Goal: Task Accomplishment & Management: Complete application form

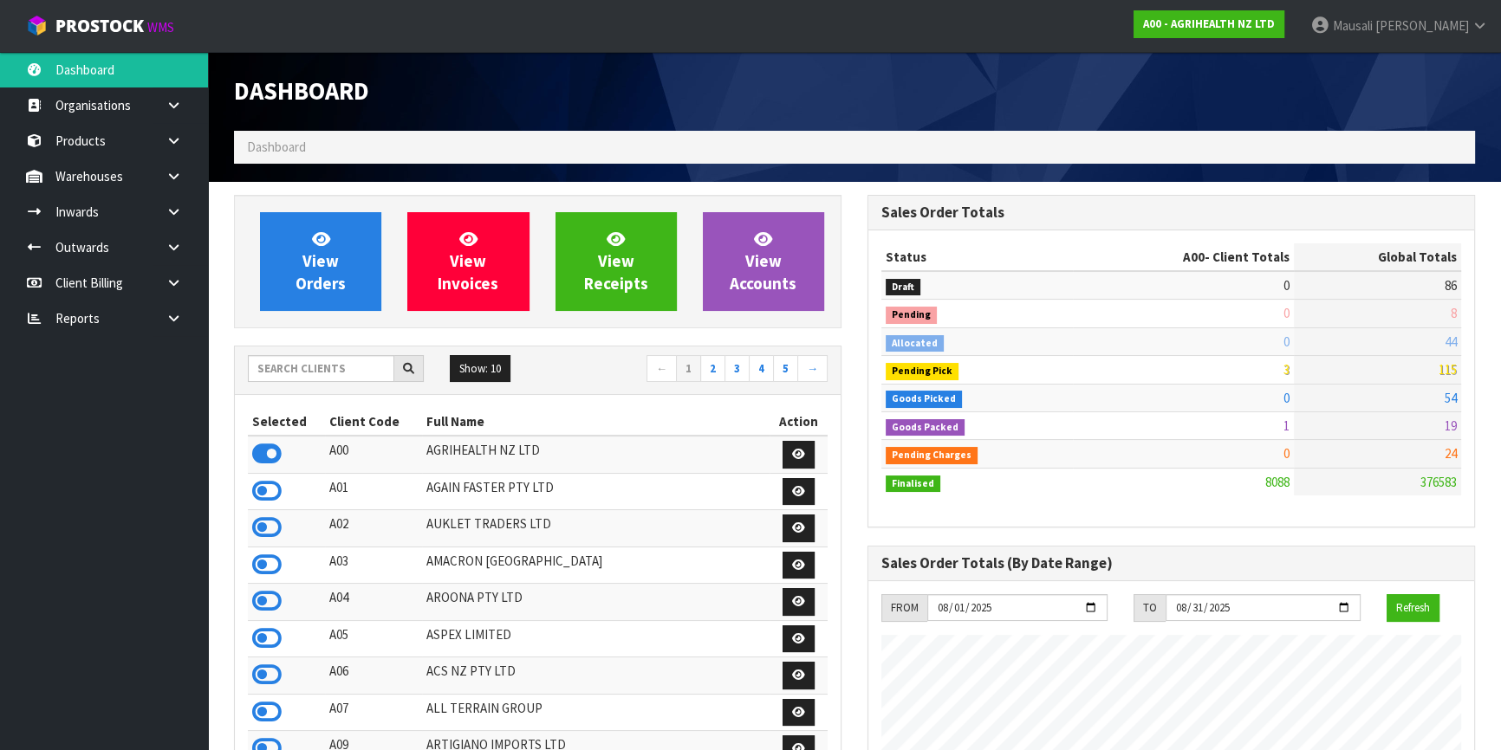
scroll to position [1310, 633]
click at [270, 375] on input "text" at bounding box center [321, 368] width 146 height 27
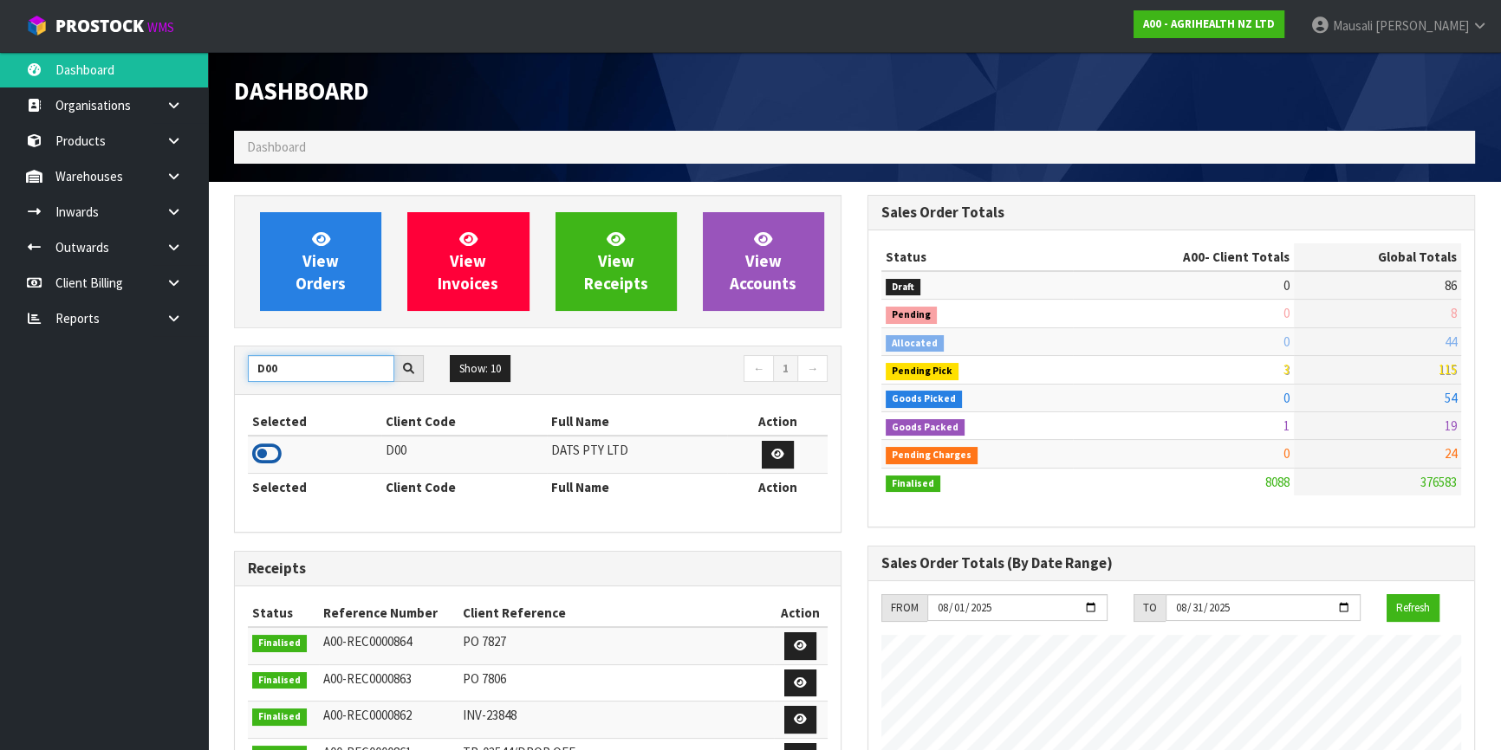
type input "D00"
click at [275, 458] on icon at bounding box center [266, 454] width 29 height 26
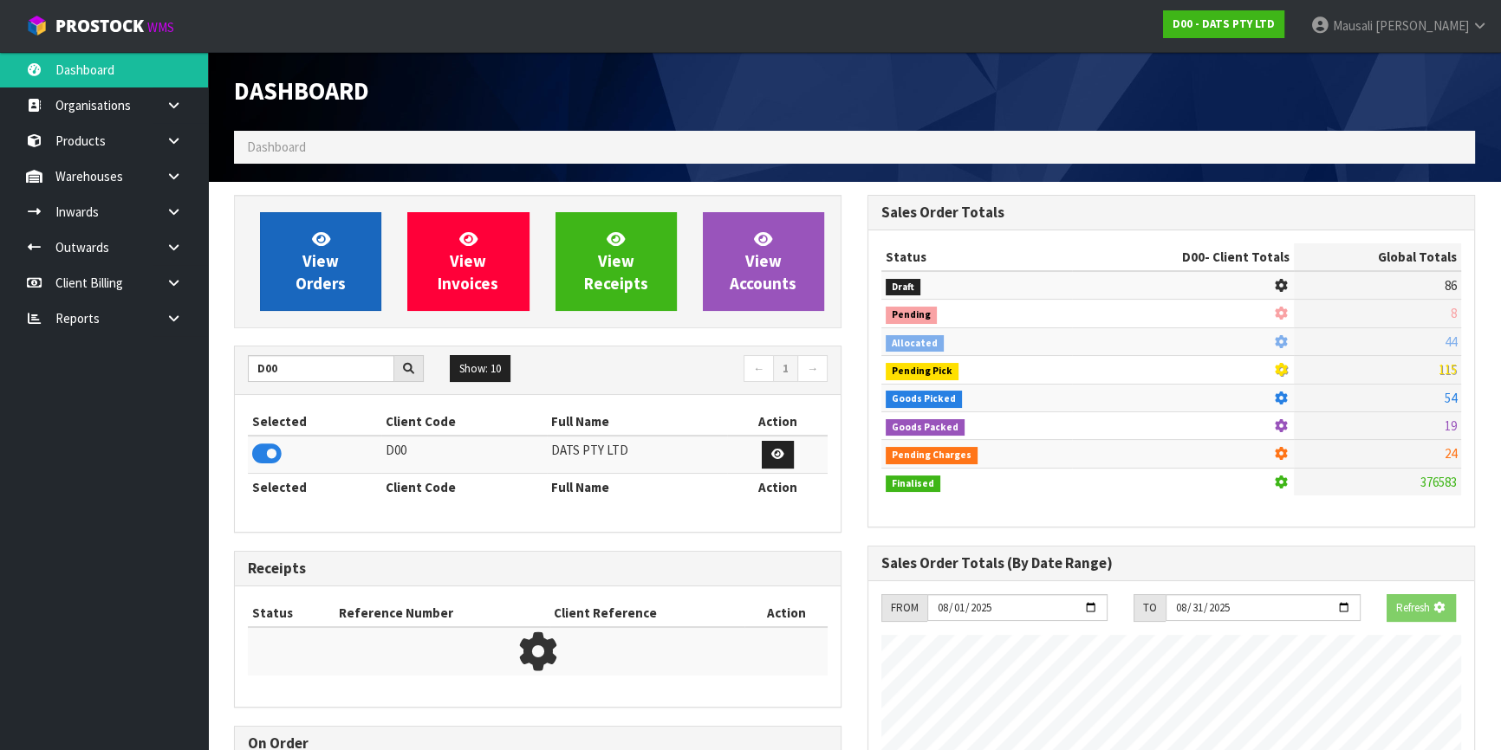
scroll to position [1079, 633]
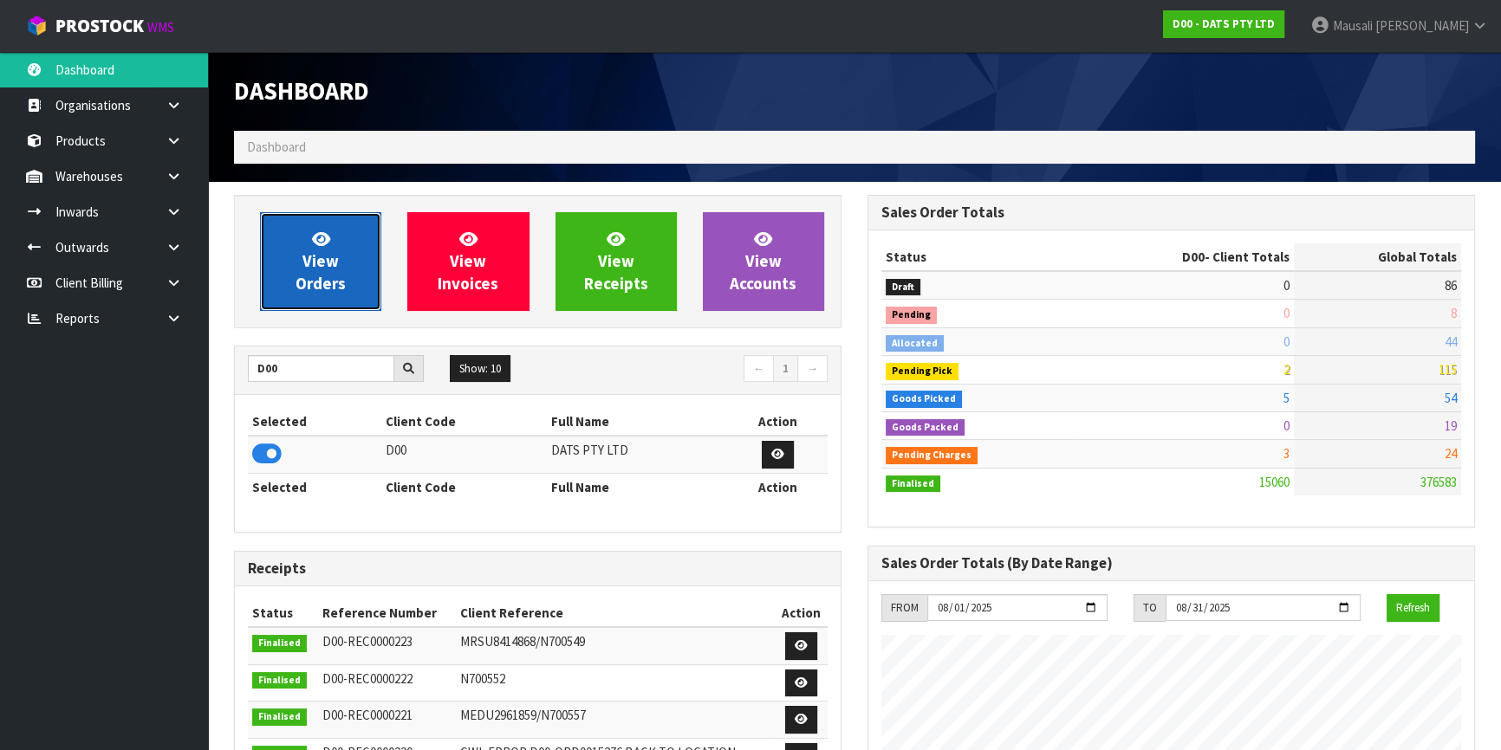
click at [320, 241] on icon at bounding box center [321, 239] width 18 height 16
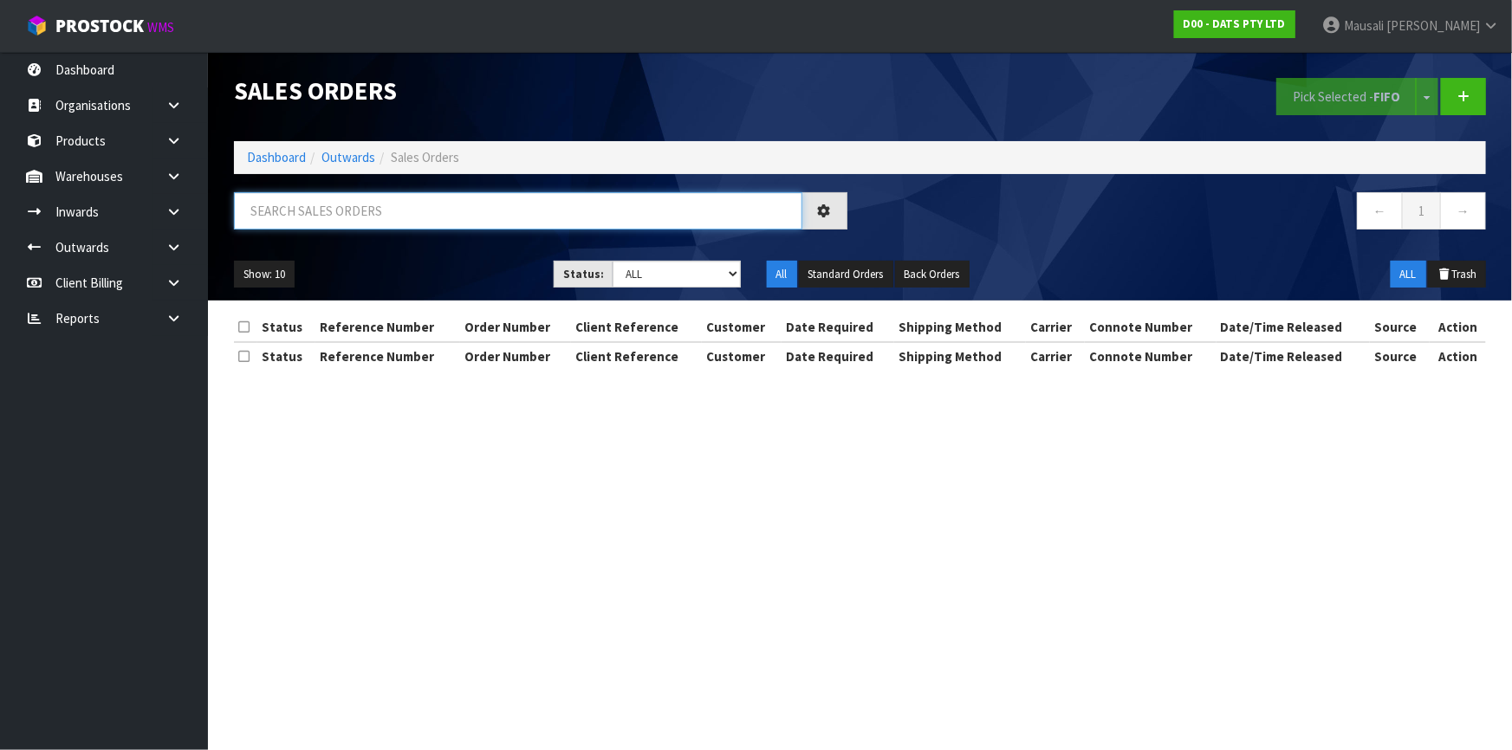
click at [278, 211] on input "text" at bounding box center [518, 210] width 568 height 37
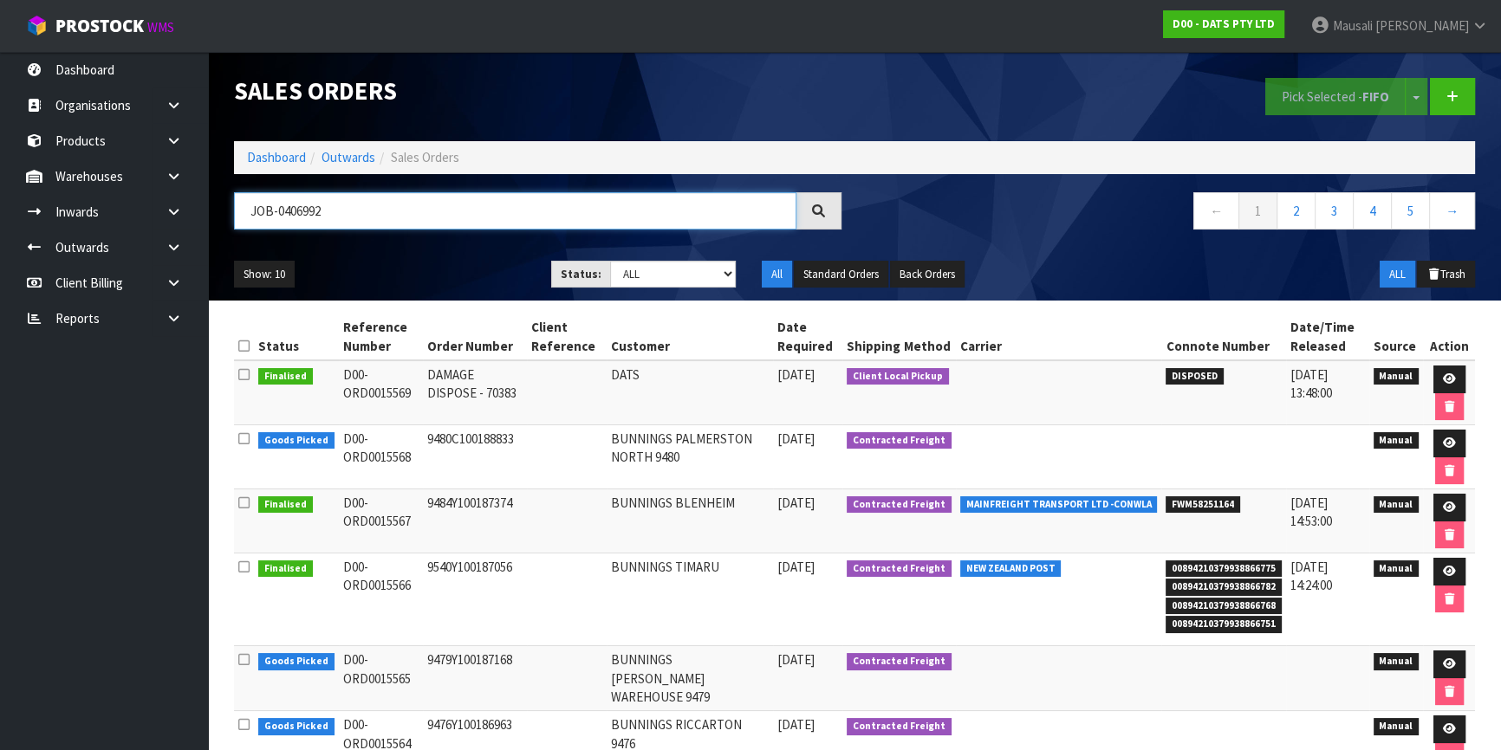
type input "JOB-0406992"
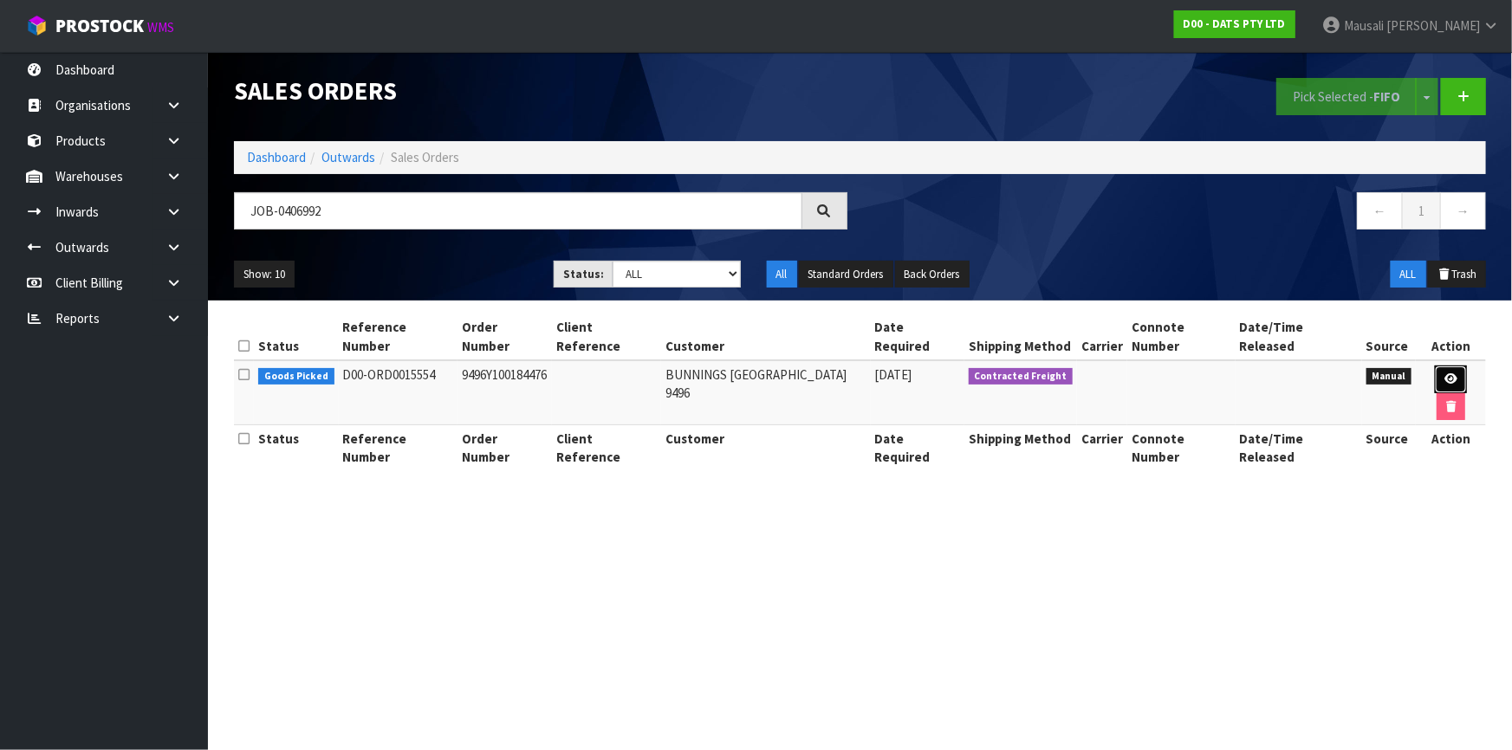
click at [1445, 373] on icon at bounding box center [1451, 378] width 13 height 11
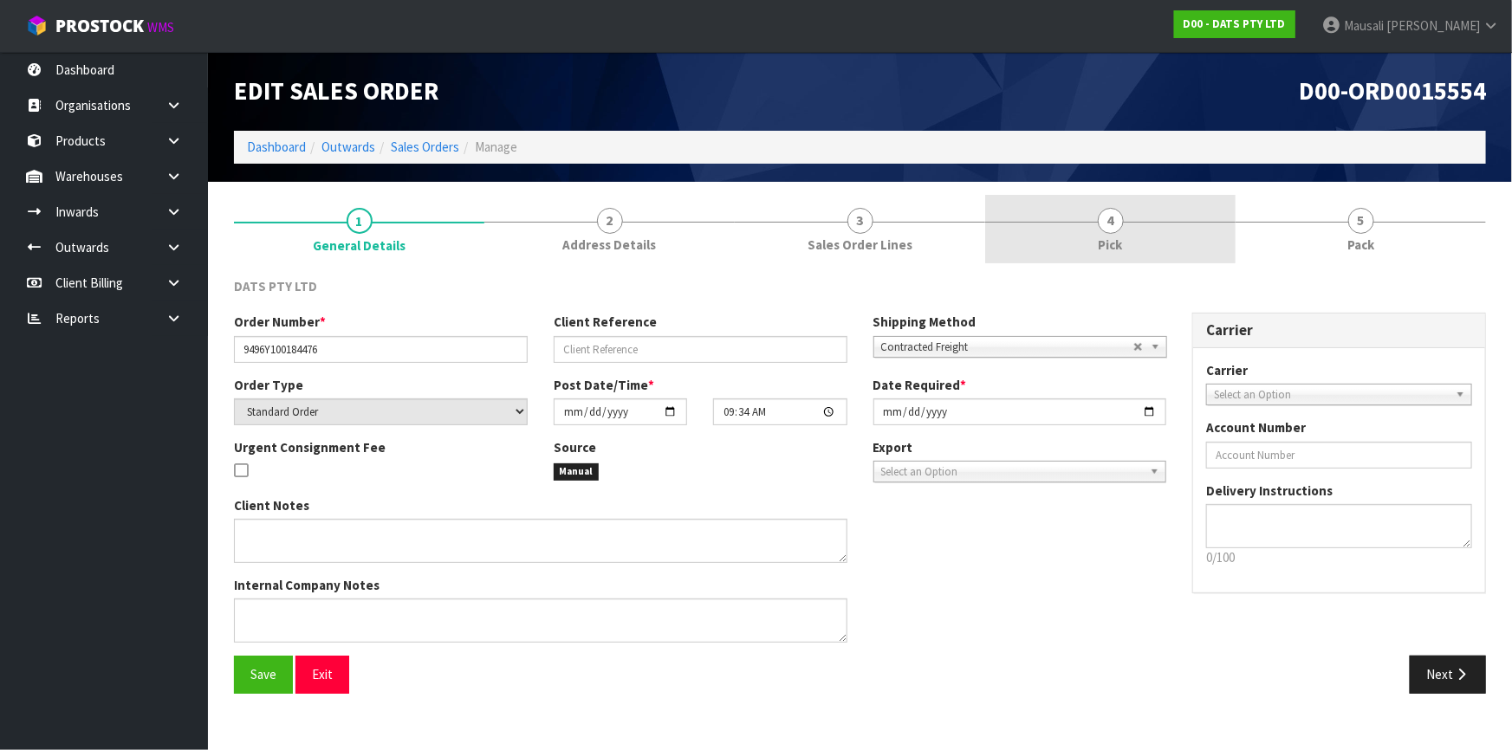
click at [1120, 243] on span "Pick" at bounding box center [1111, 245] width 24 height 18
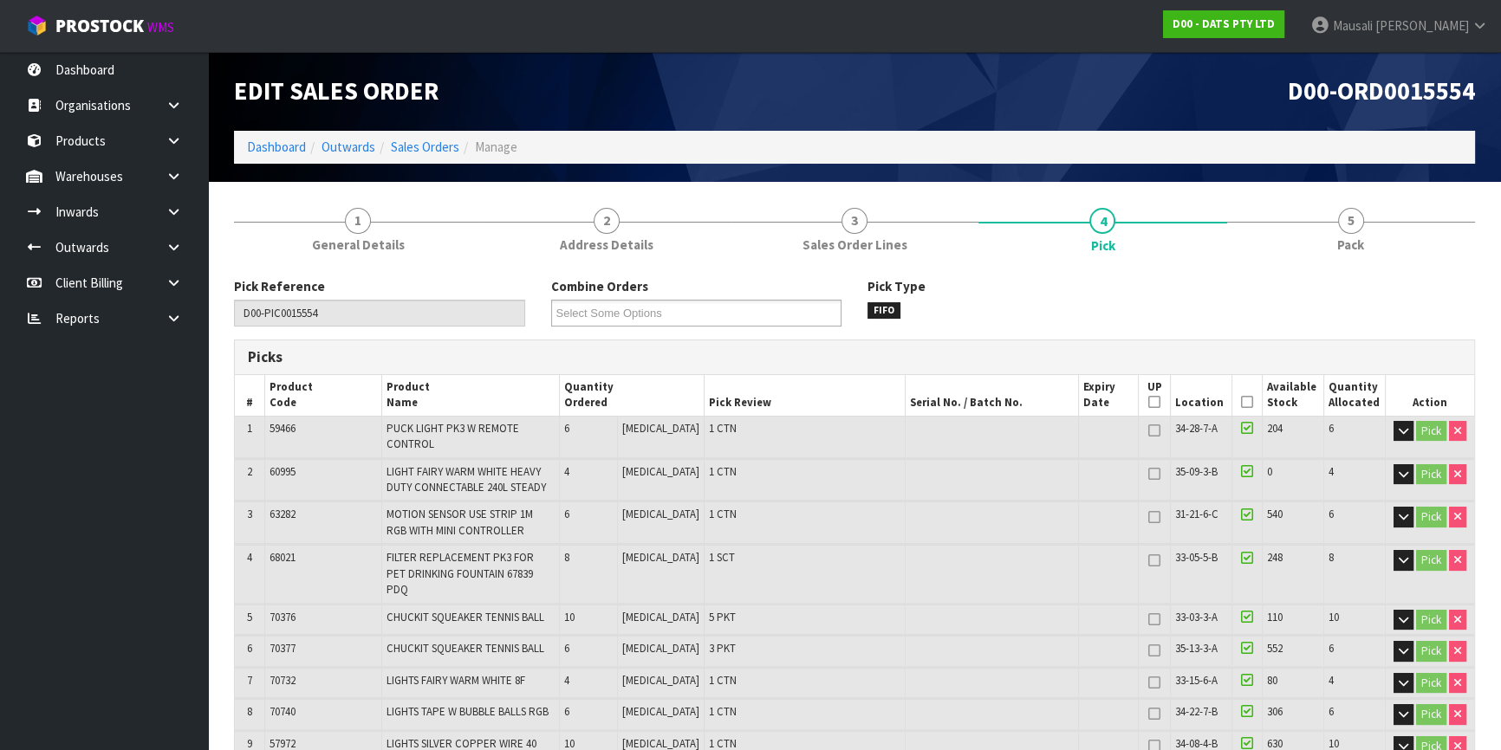
click at [1241, 402] on icon at bounding box center [1247, 402] width 12 height 1
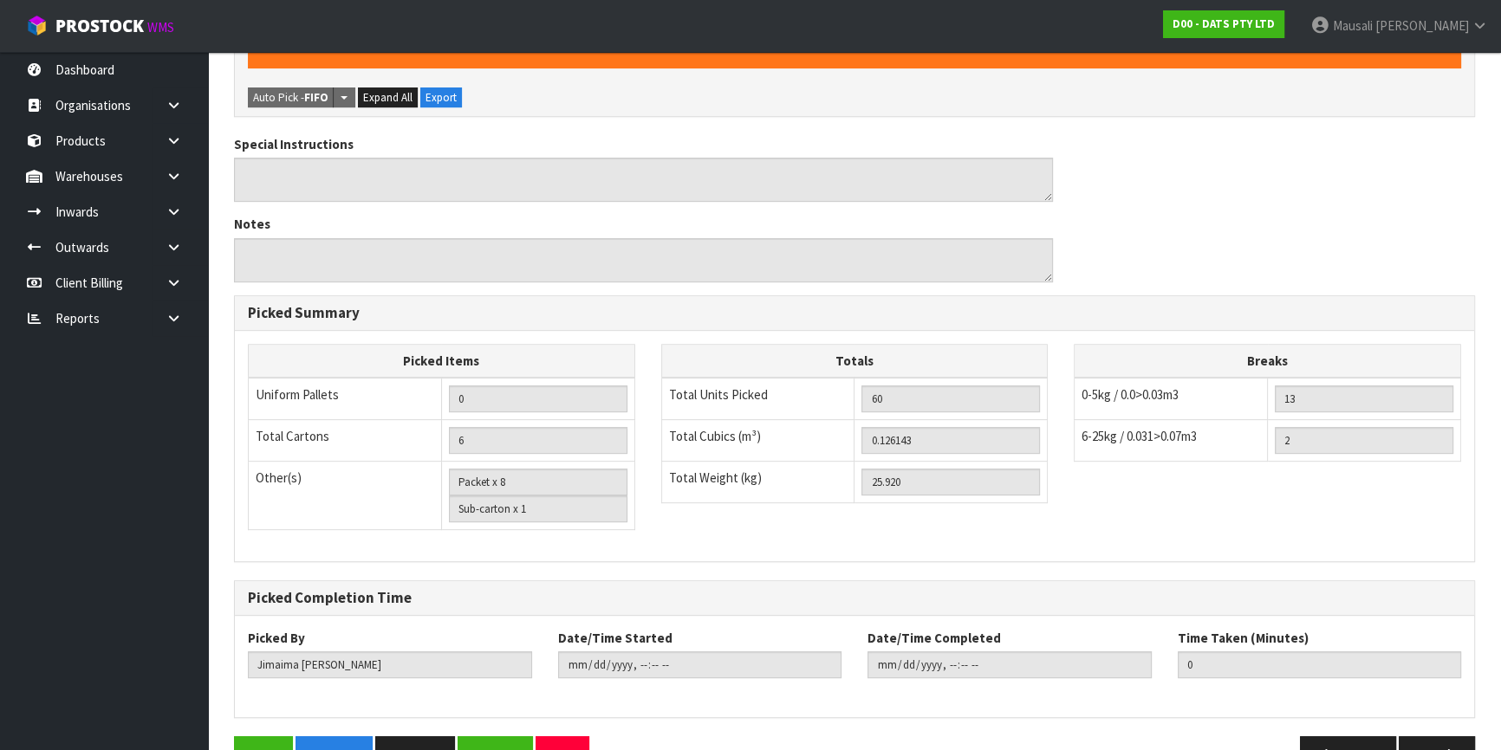
scroll to position [787, 0]
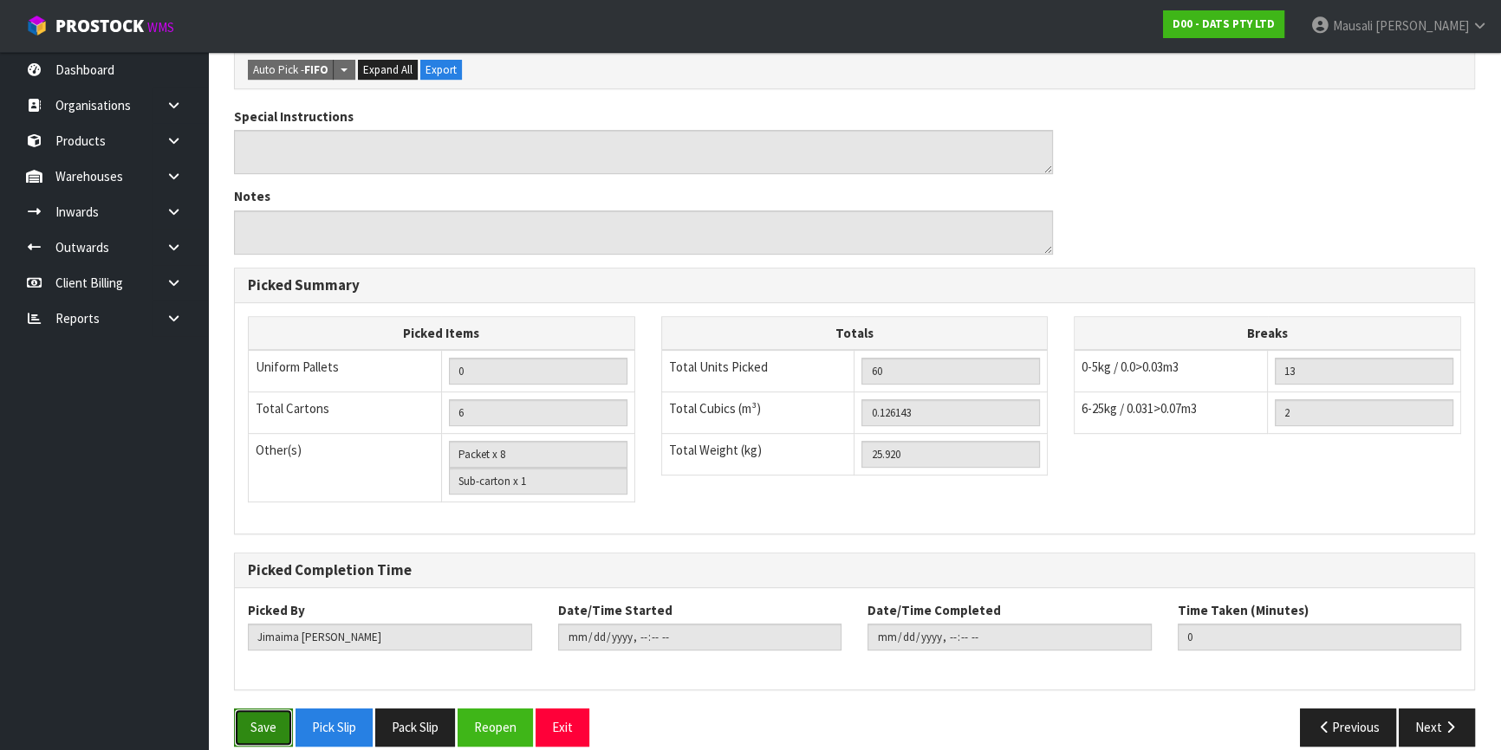
click at [268, 712] on button "Save" at bounding box center [263, 727] width 59 height 37
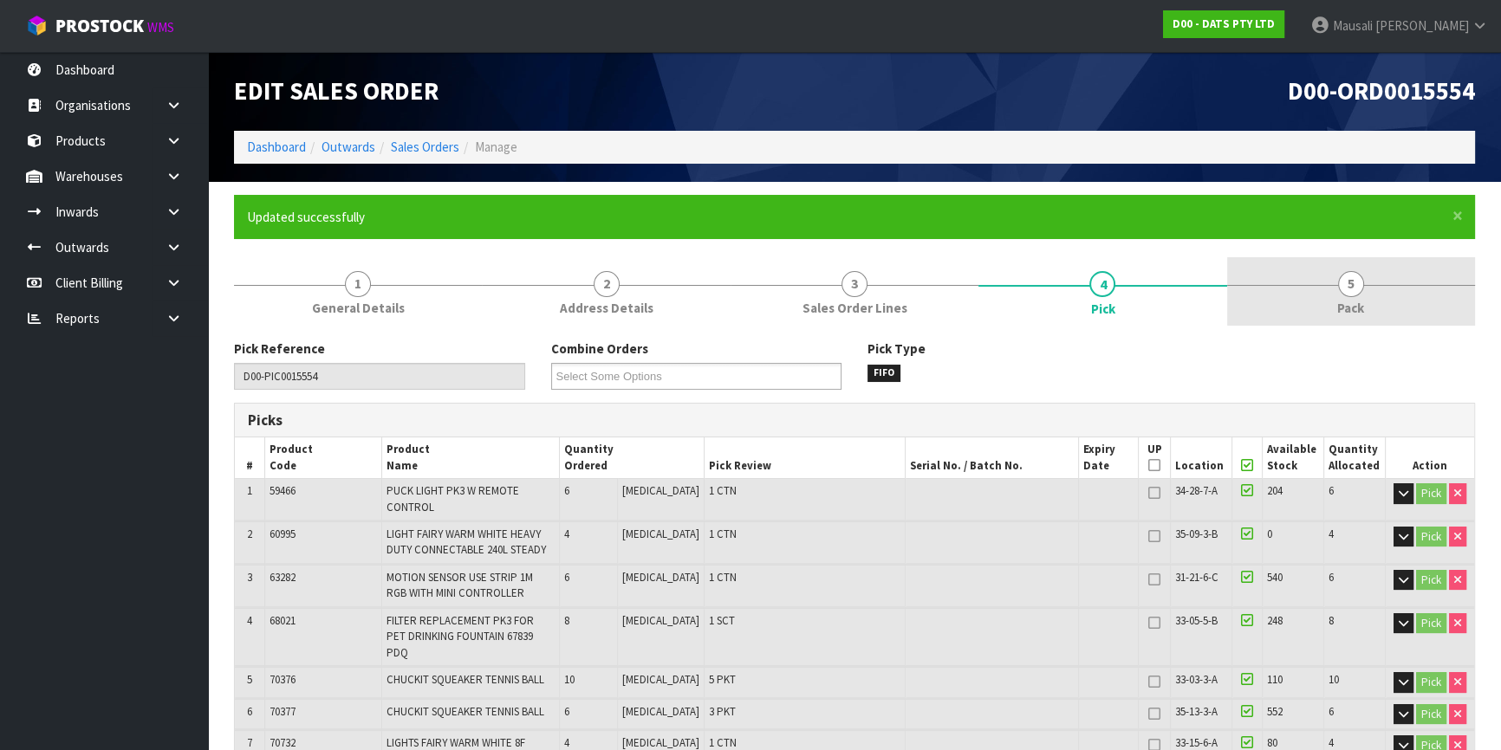
type input "[PERSON_NAME]"
type input "[DATE]T08:02:41"
click at [1365, 287] on link "5 Pack" at bounding box center [1351, 291] width 248 height 68
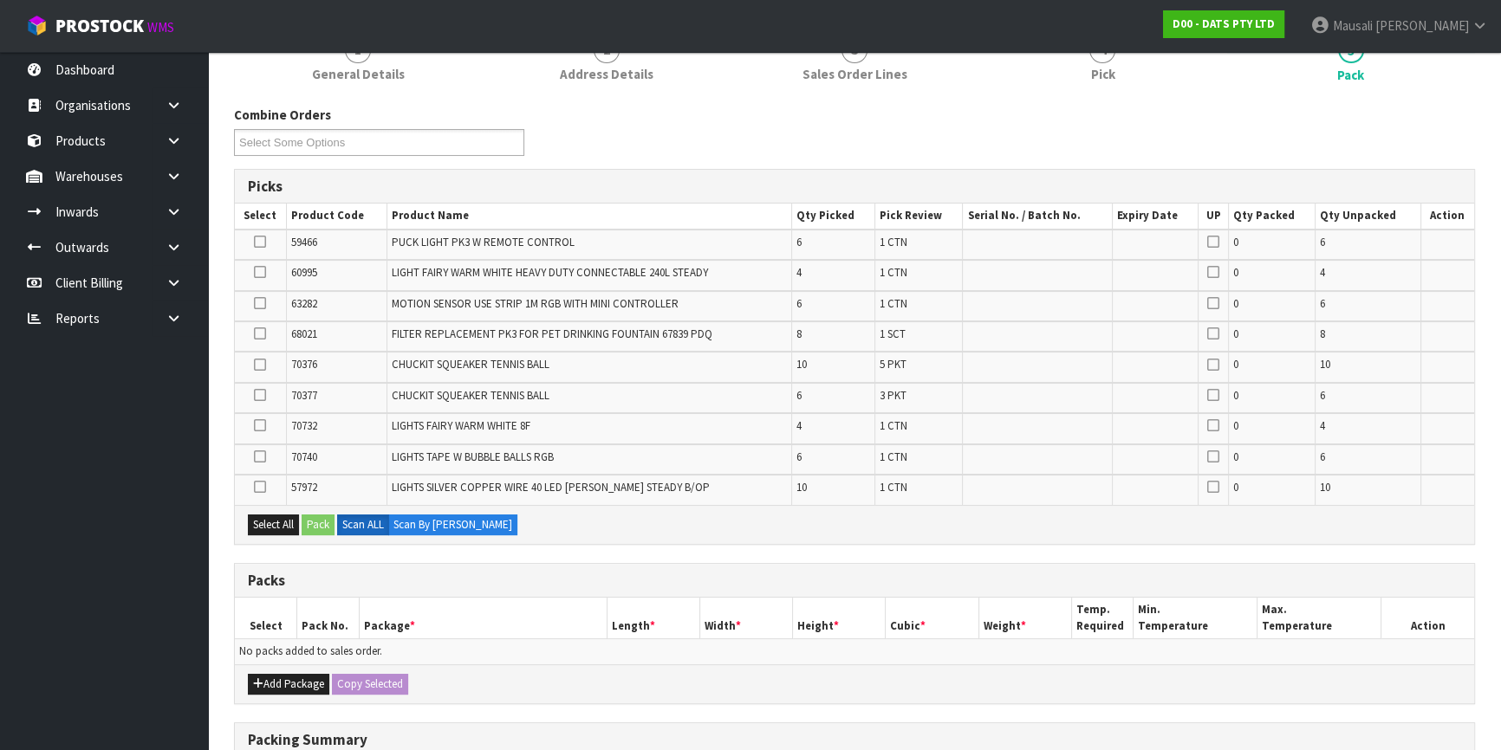
scroll to position [236, 0]
drag, startPoint x: 287, startPoint y: 679, endPoint x: 275, endPoint y: 666, distance: 18.4
click at [286, 679] on button "Add Package" at bounding box center [288, 682] width 81 height 21
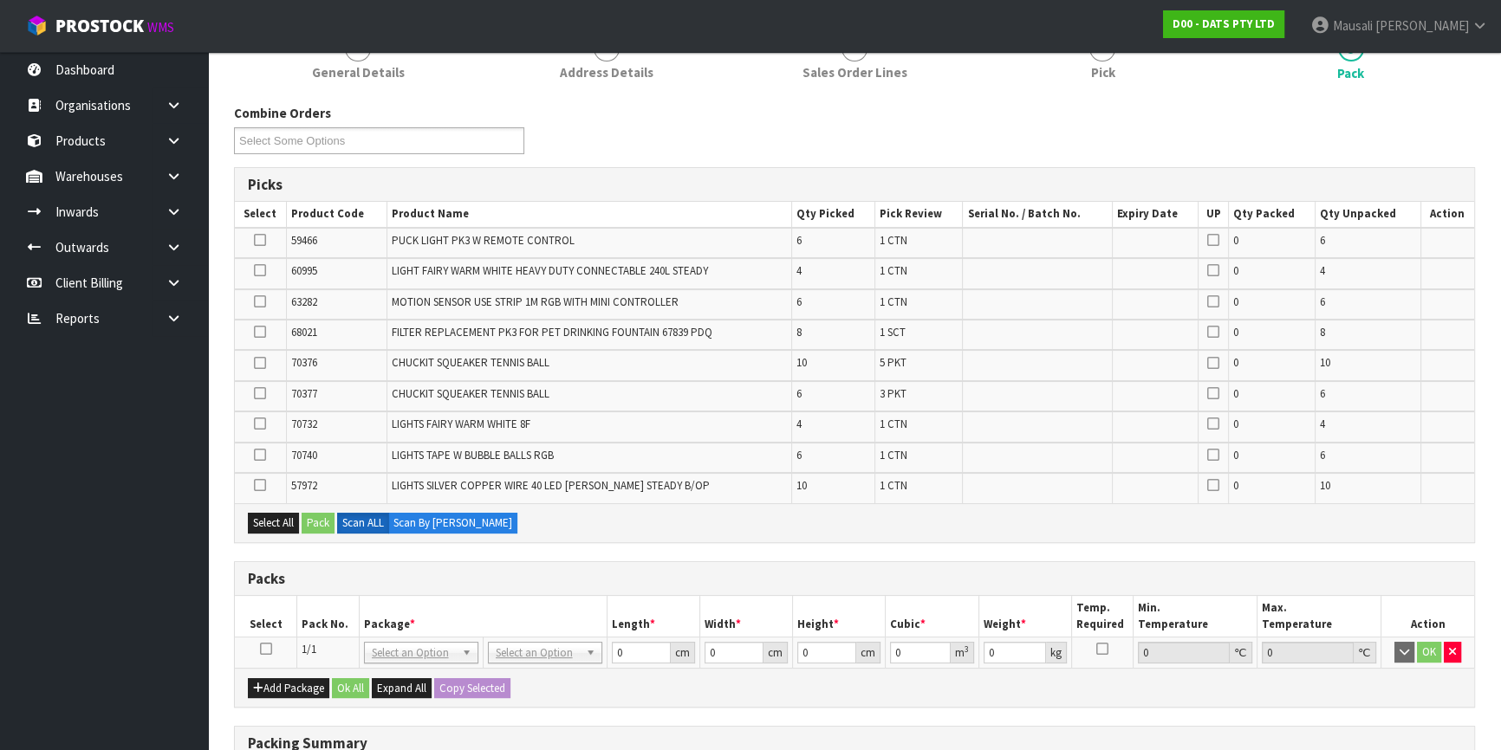
click at [1461, 653] on td "OK" at bounding box center [1427, 653] width 93 height 31
click at [1455, 646] on icon "button" at bounding box center [1452, 651] width 7 height 11
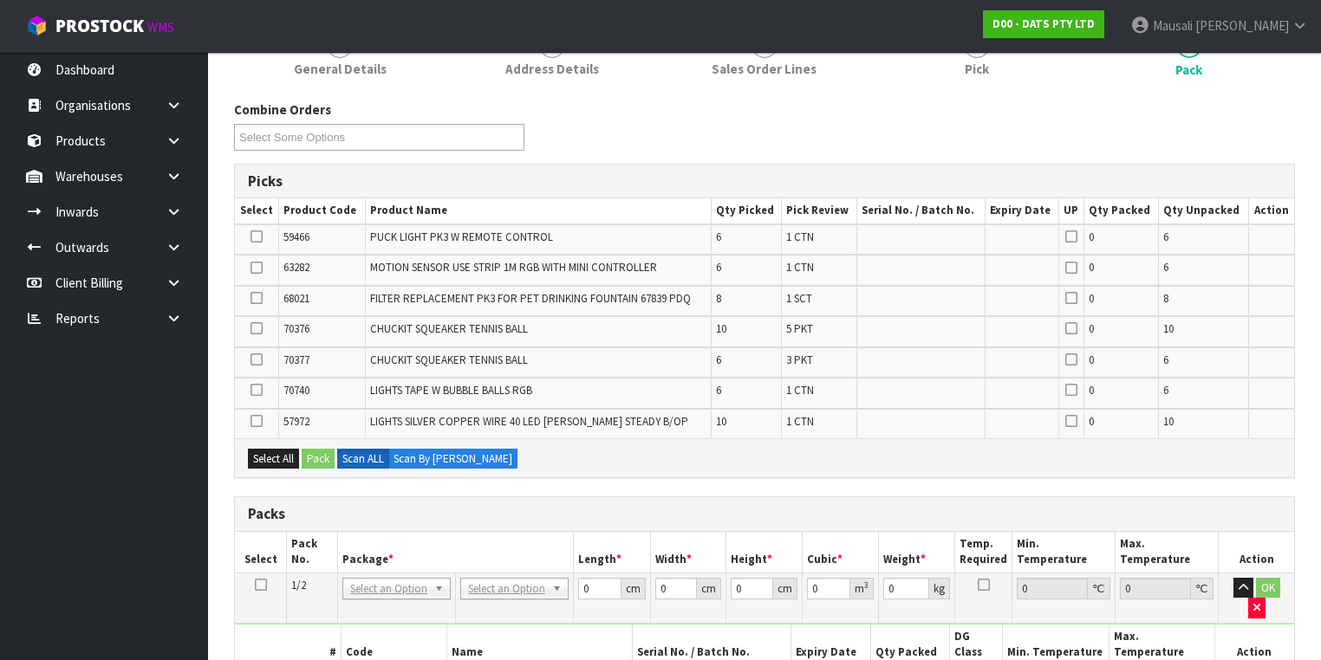
scroll to position [513, 0]
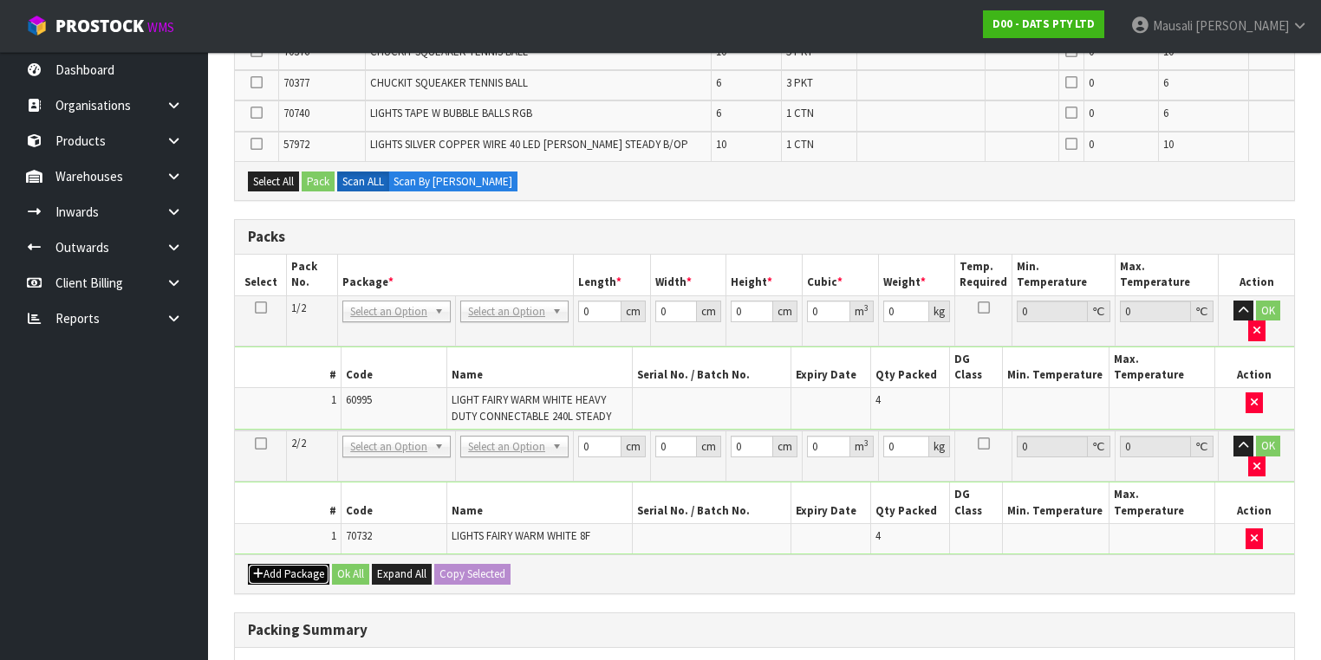
click at [258, 568] on icon "button" at bounding box center [258, 573] width 10 height 11
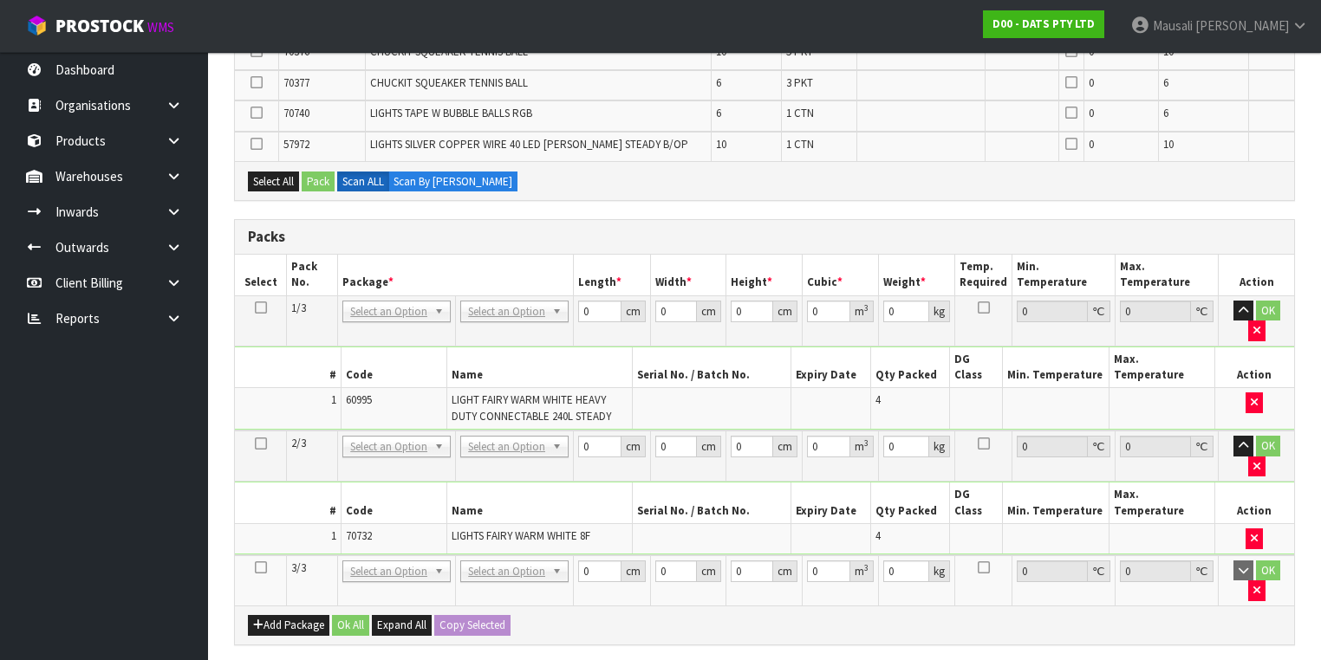
click at [255, 568] on icon at bounding box center [261, 568] width 12 height 1
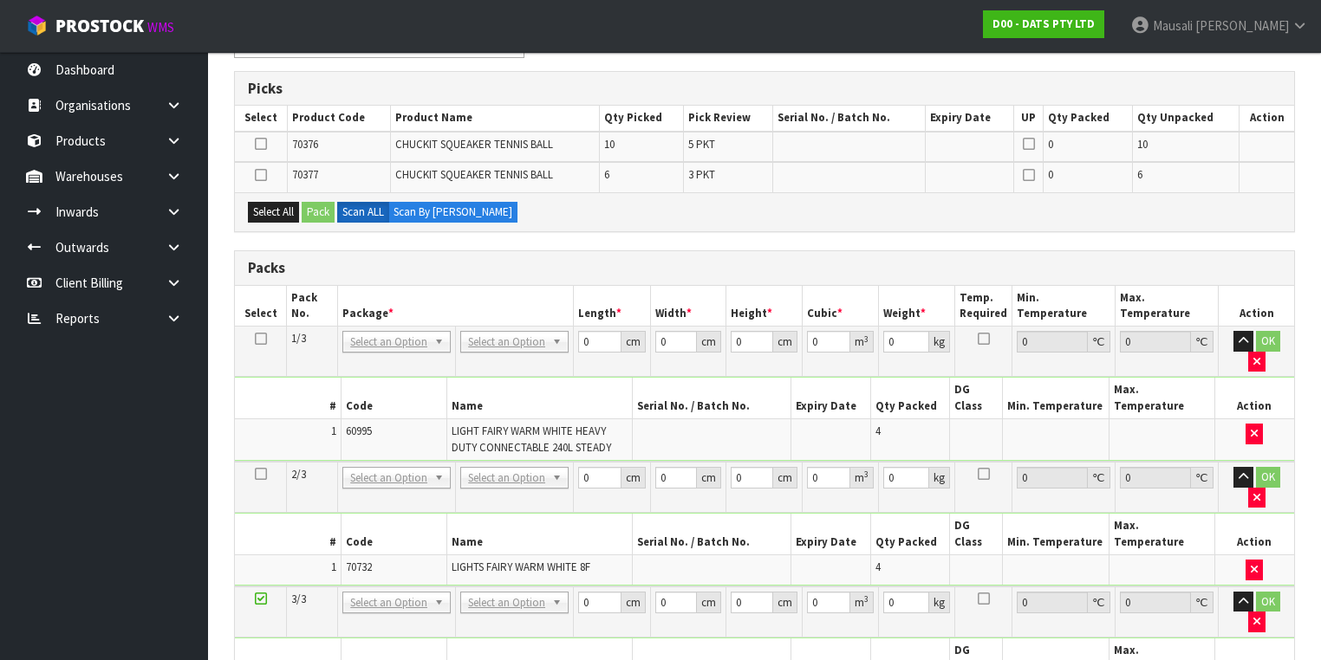
scroll to position [314, 0]
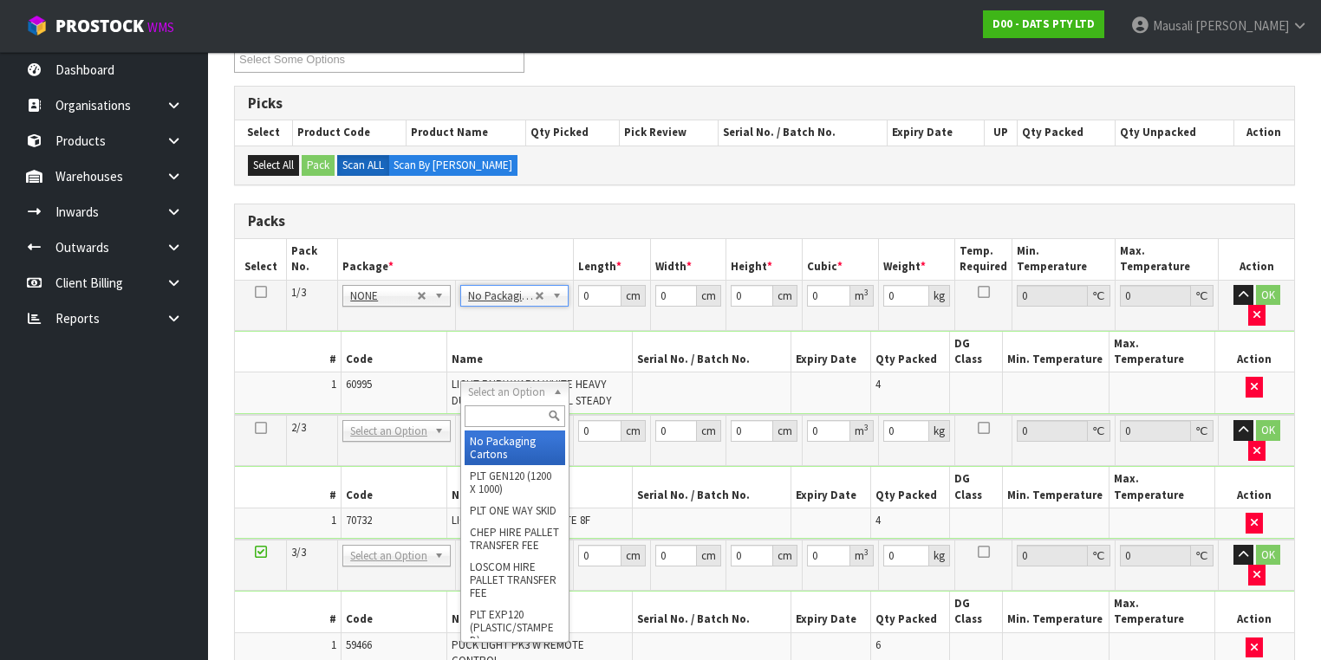
type input "2"
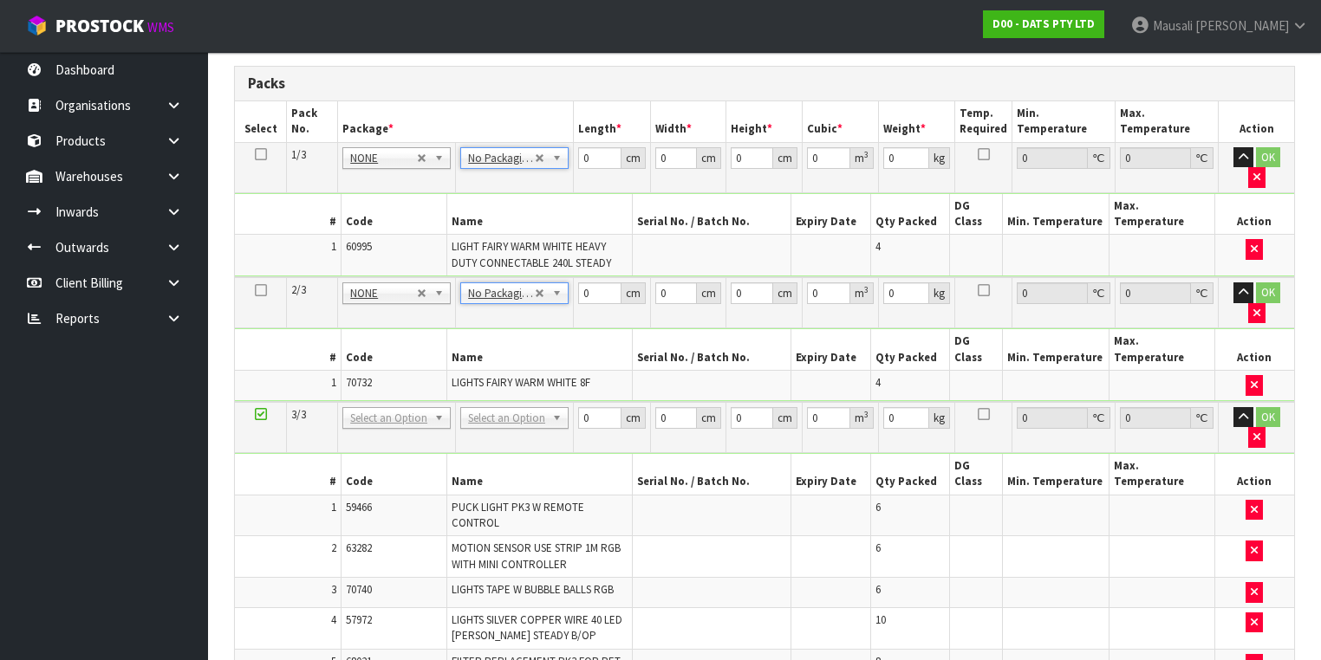
scroll to position [452, 0]
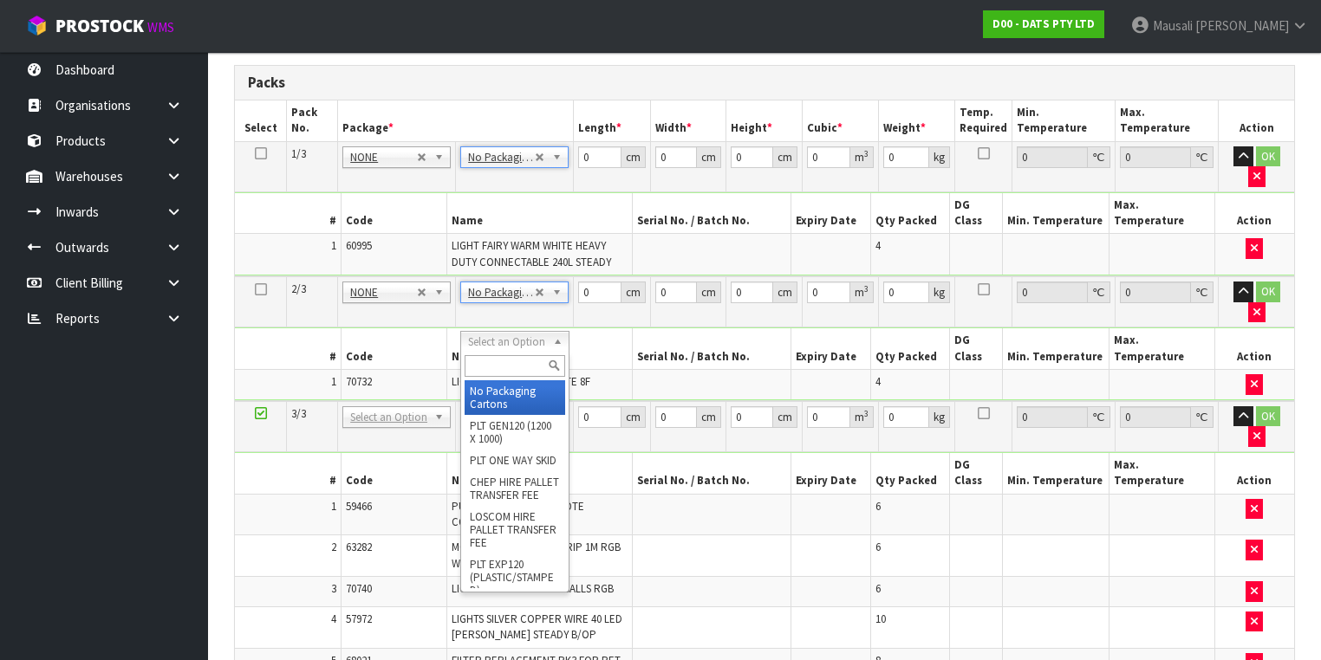
click at [486, 359] on input "text" at bounding box center [514, 366] width 100 height 22
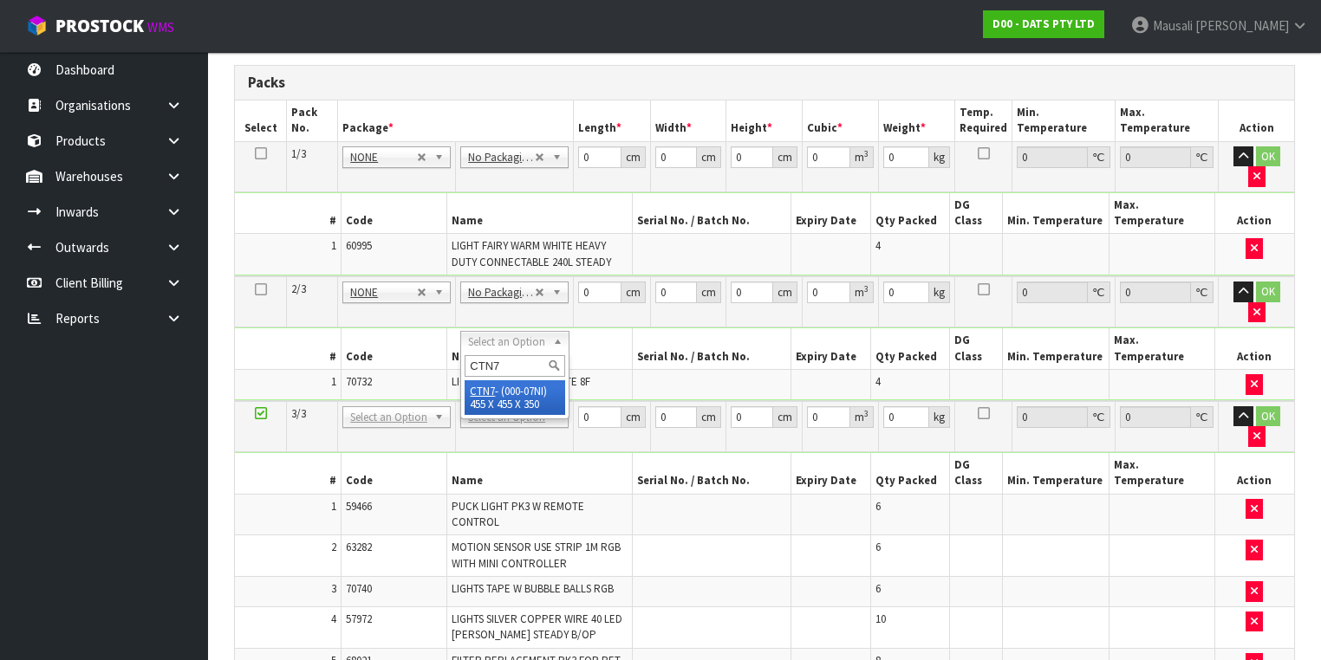
type input "CTN7"
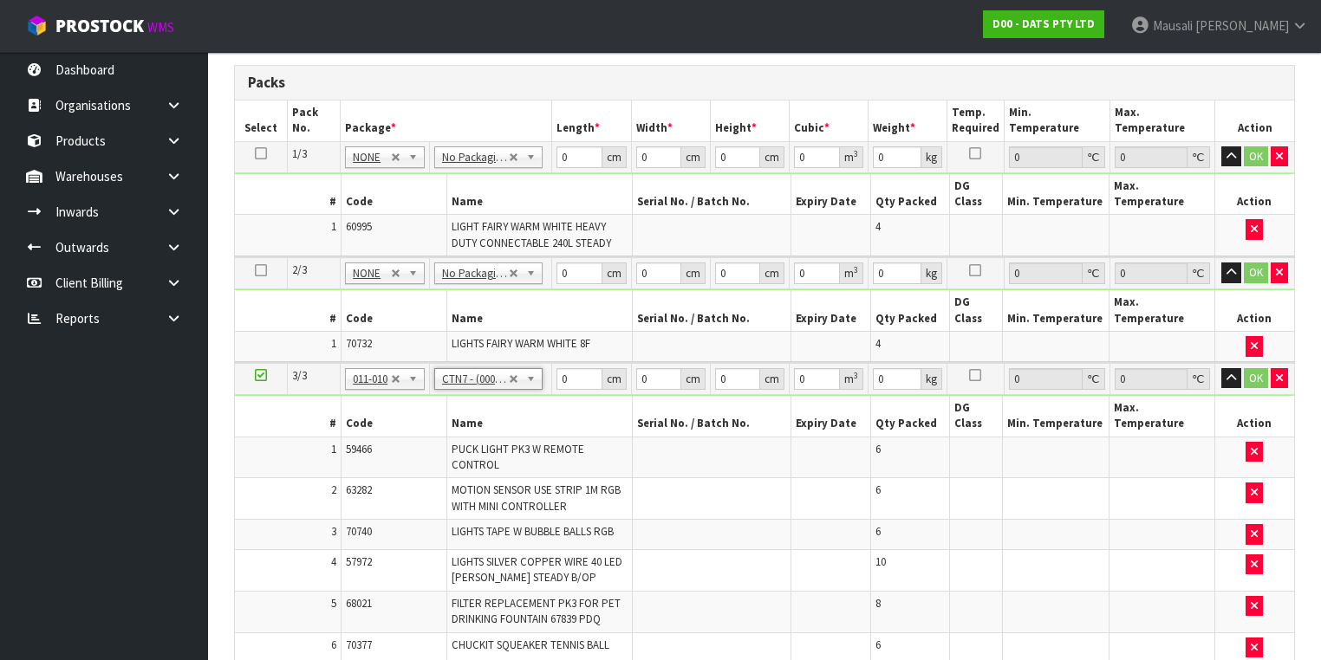
type input "45.5"
type input "35"
type input "0.072459"
type input "10.72"
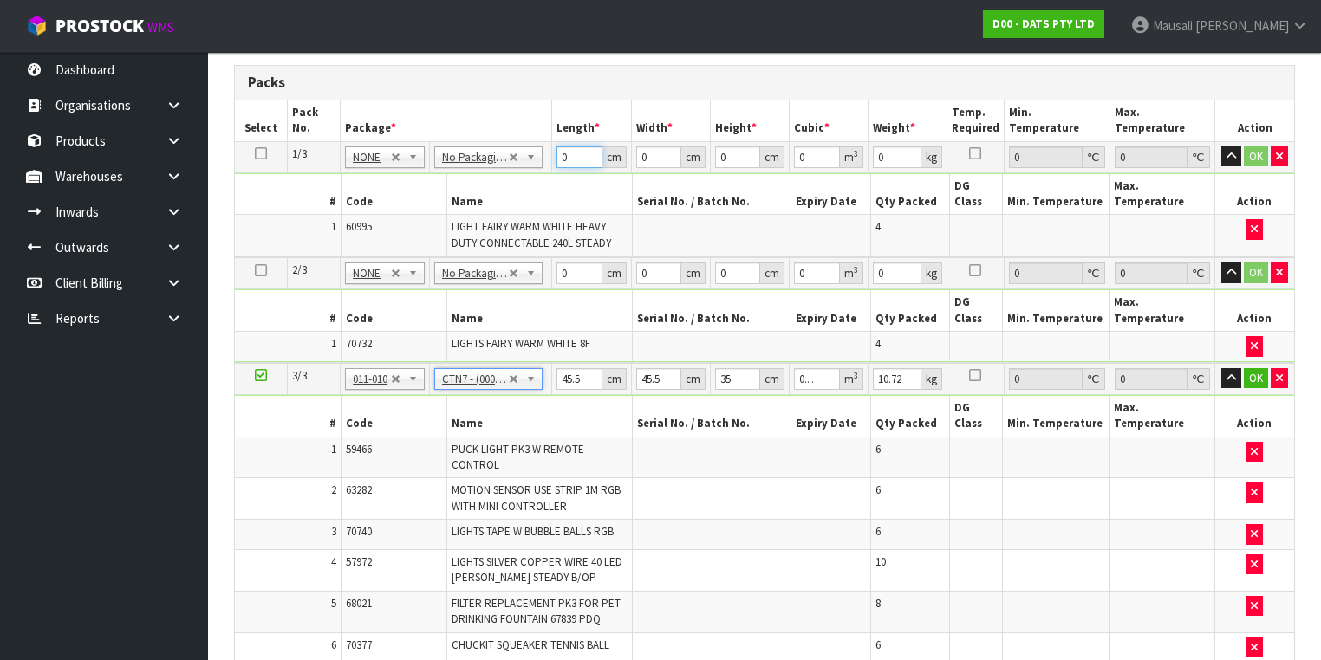
drag, startPoint x: 575, startPoint y: 157, endPoint x: 548, endPoint y: 166, distance: 28.5
click at [548, 166] on tr "1/3 NONE 007-001 007-002 007-004 007-009 007-013 007-014 007-015 007-017 007-01…" at bounding box center [764, 156] width 1059 height 31
type input "35"
type input "28"
type input "3"
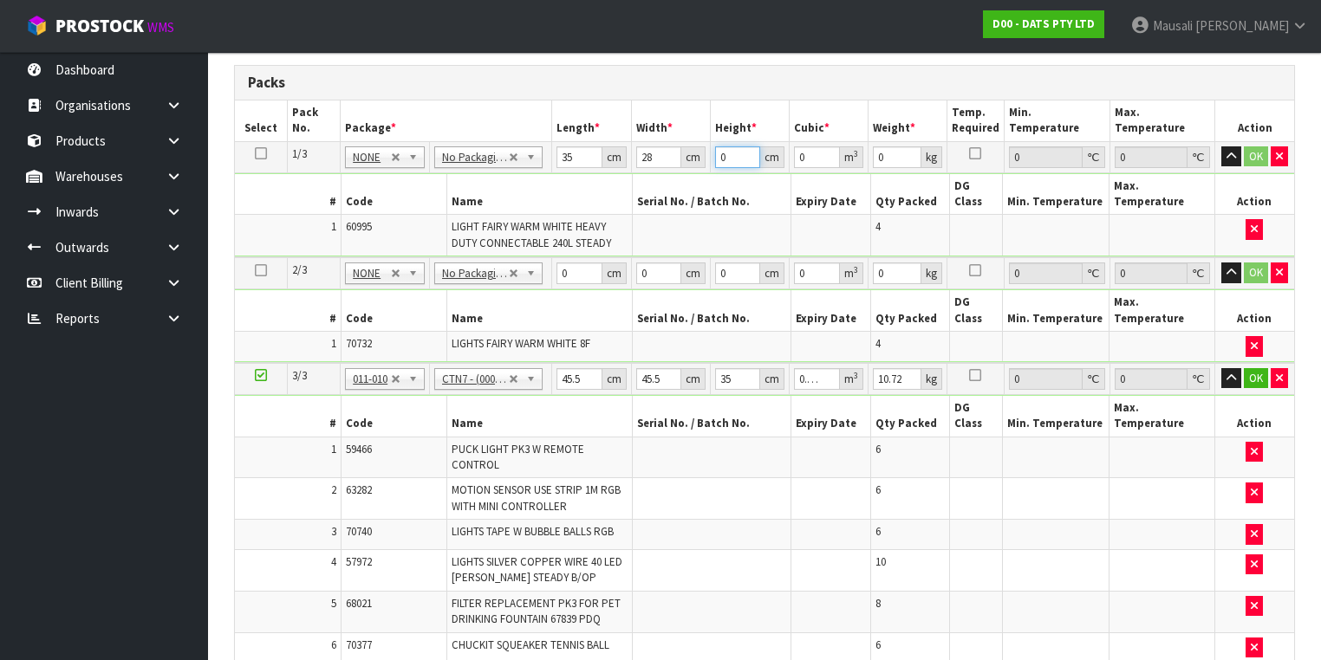
type input "0.00294"
type input "35"
type input "0.0343"
type input "35"
type input "8"
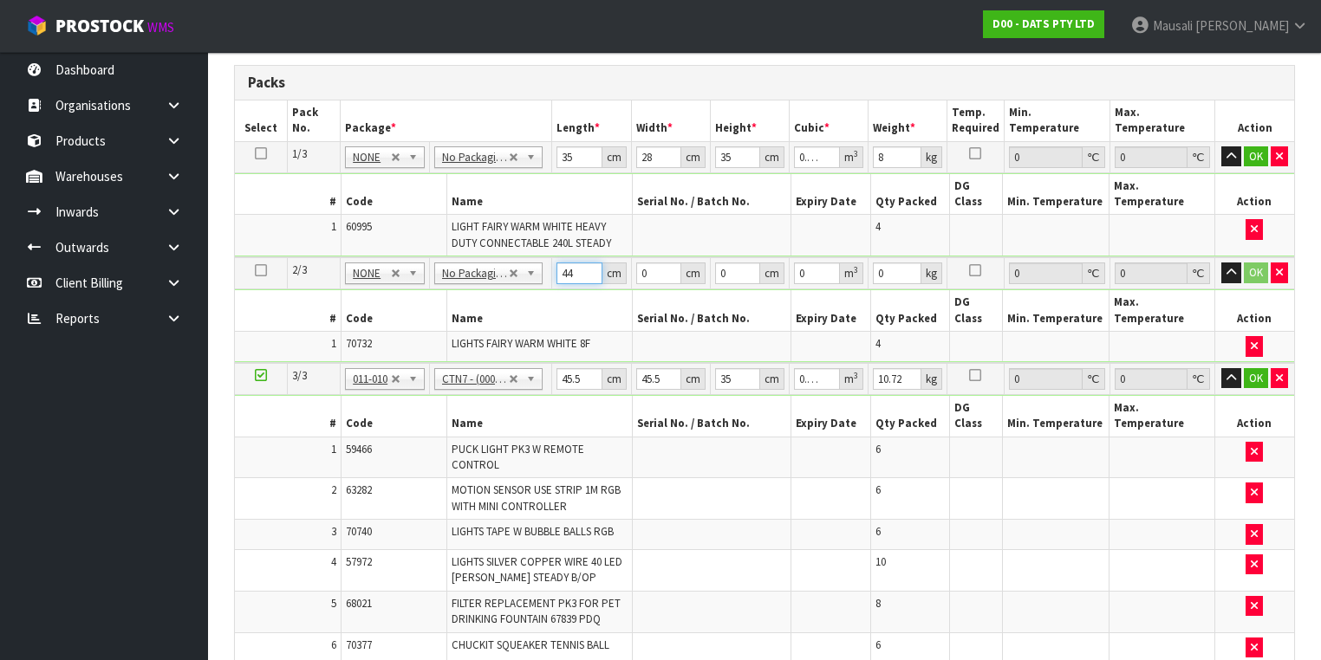
type input "44"
type input "26"
type input "2"
type input "0.002288"
type input "26"
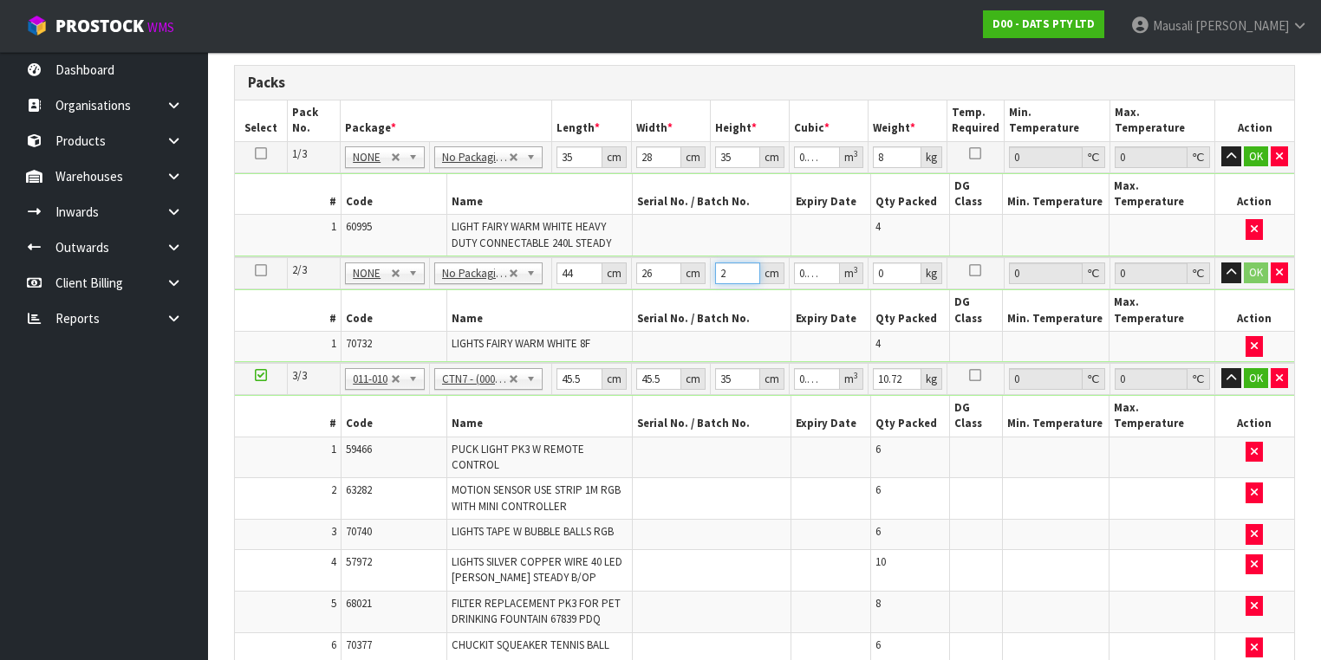
type input "0.029744"
type input "26"
type input "8"
type input "4"
type input "0.00637"
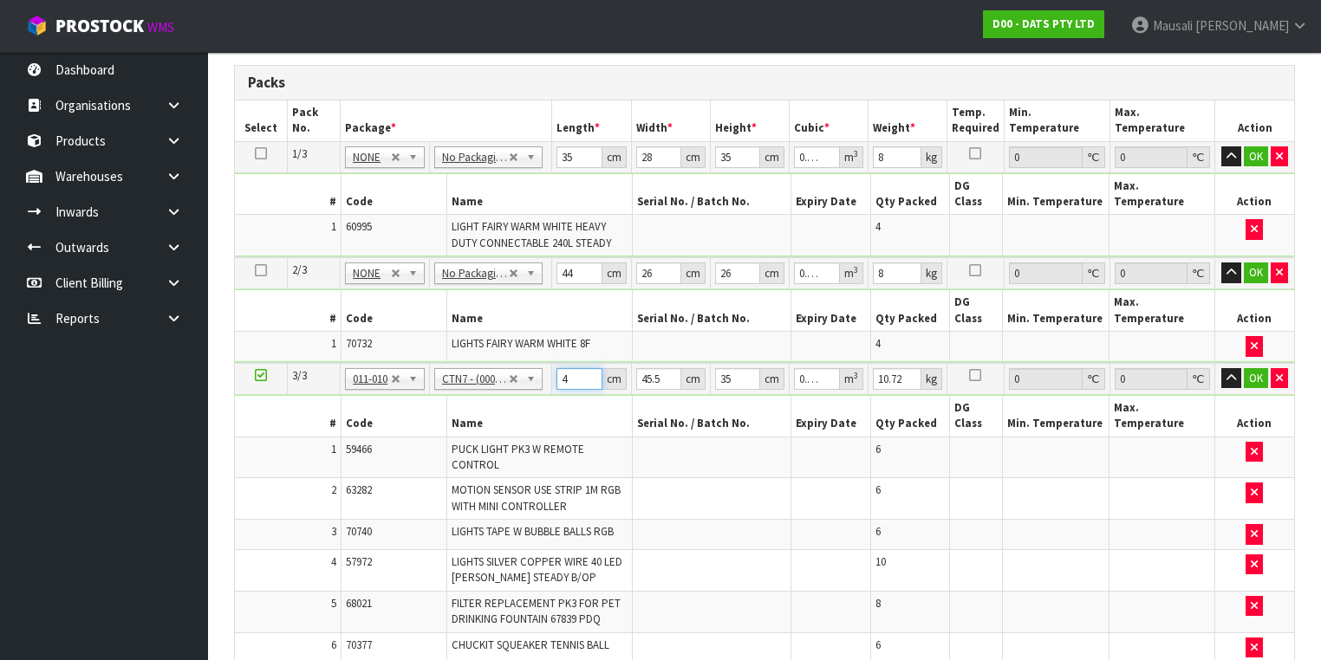
type input "47"
type input "0.074847"
type input "47"
type input "4"
type input "0.00658"
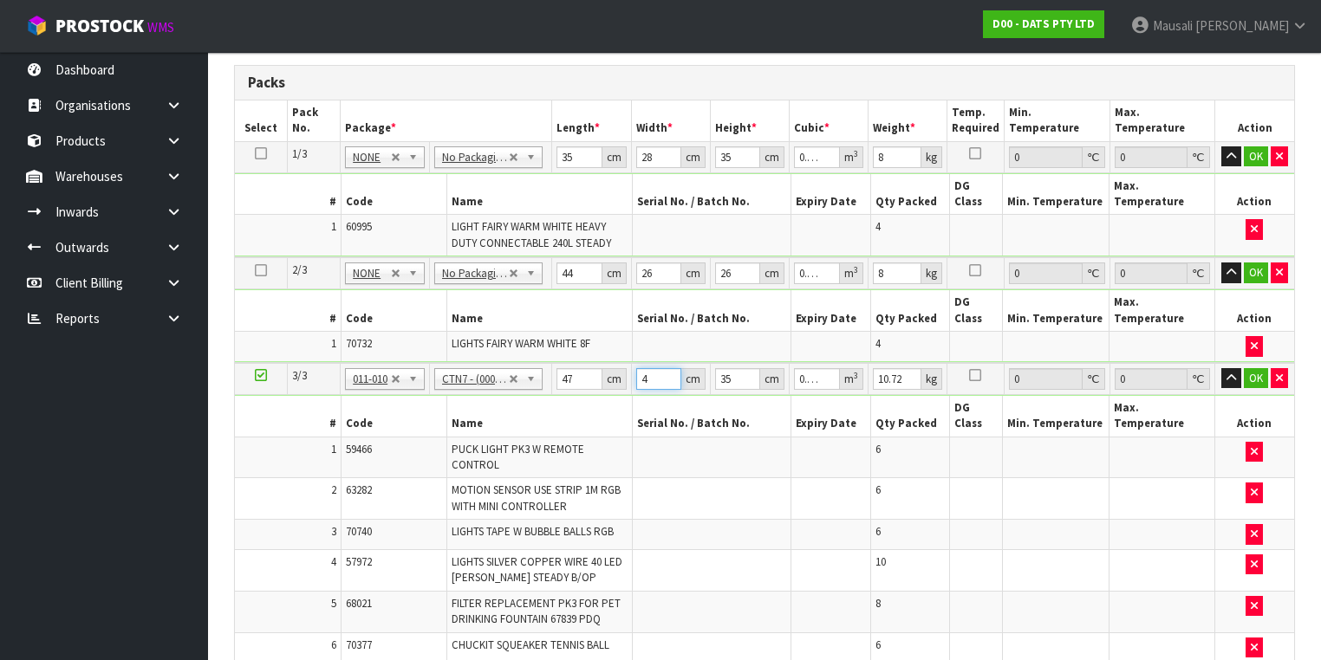
type input "46"
type input "0.07567"
type input "46"
type input "3"
type input "0.006486"
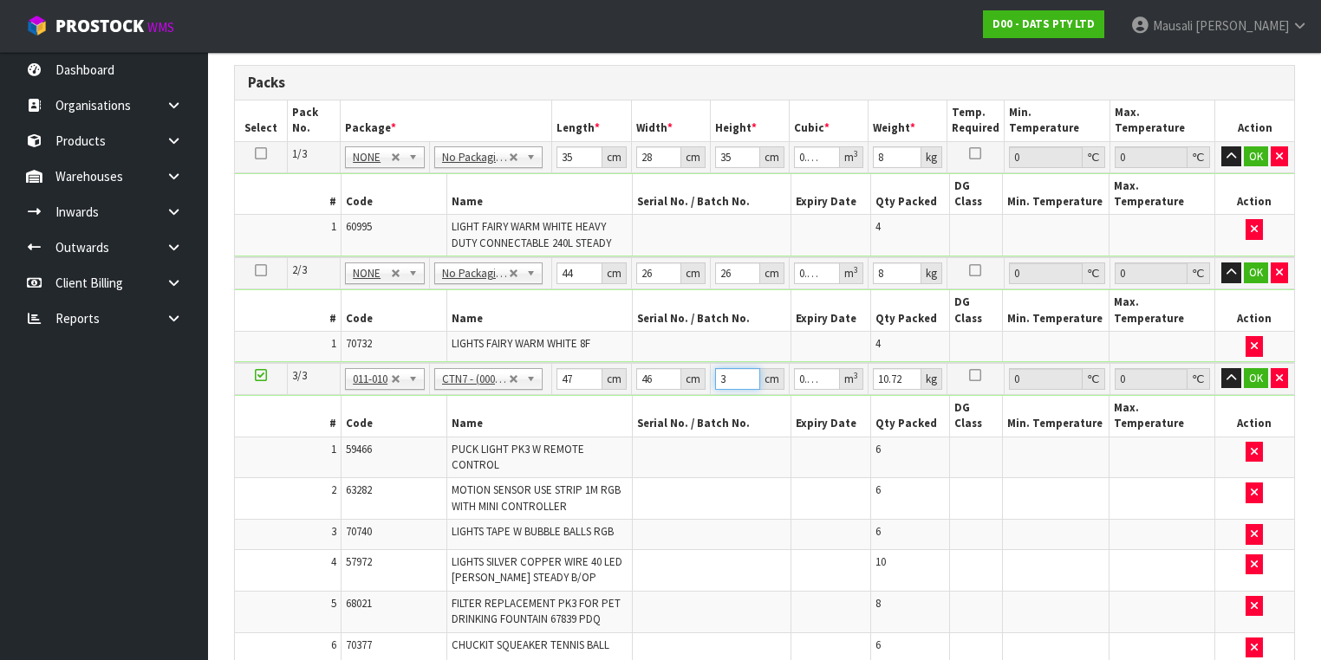
type input "39"
type input "0.084318"
type input "39"
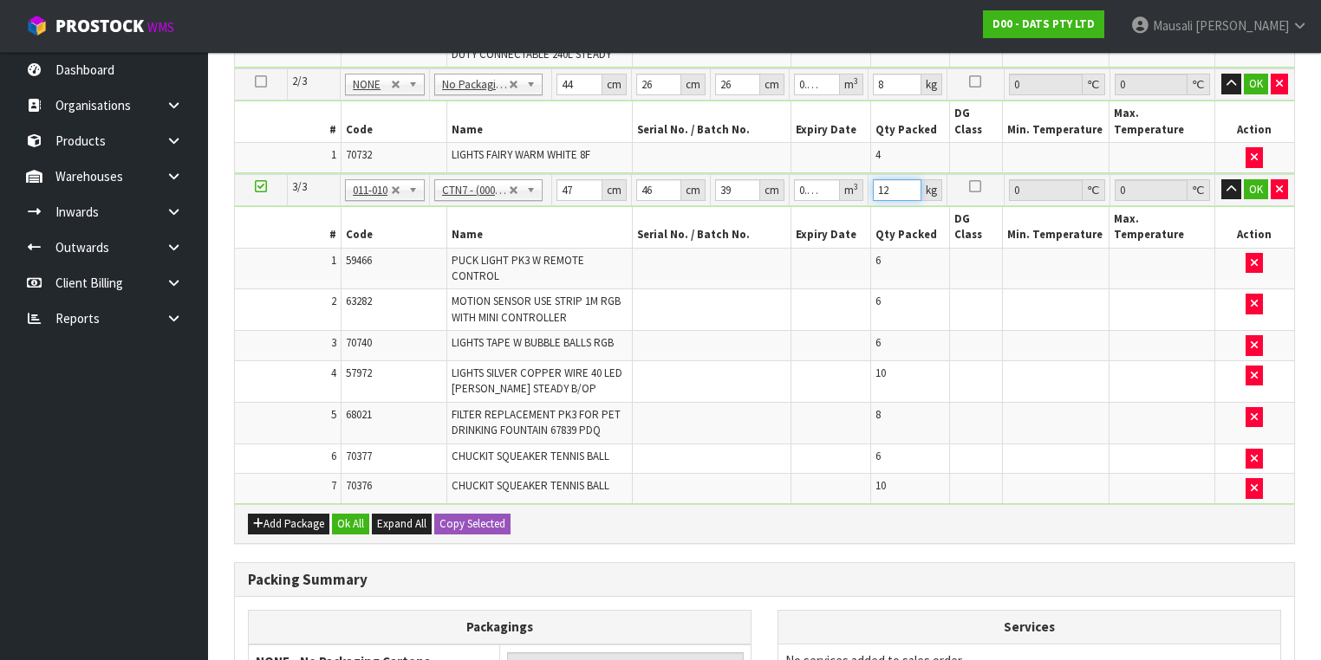
scroll to position [846, 0]
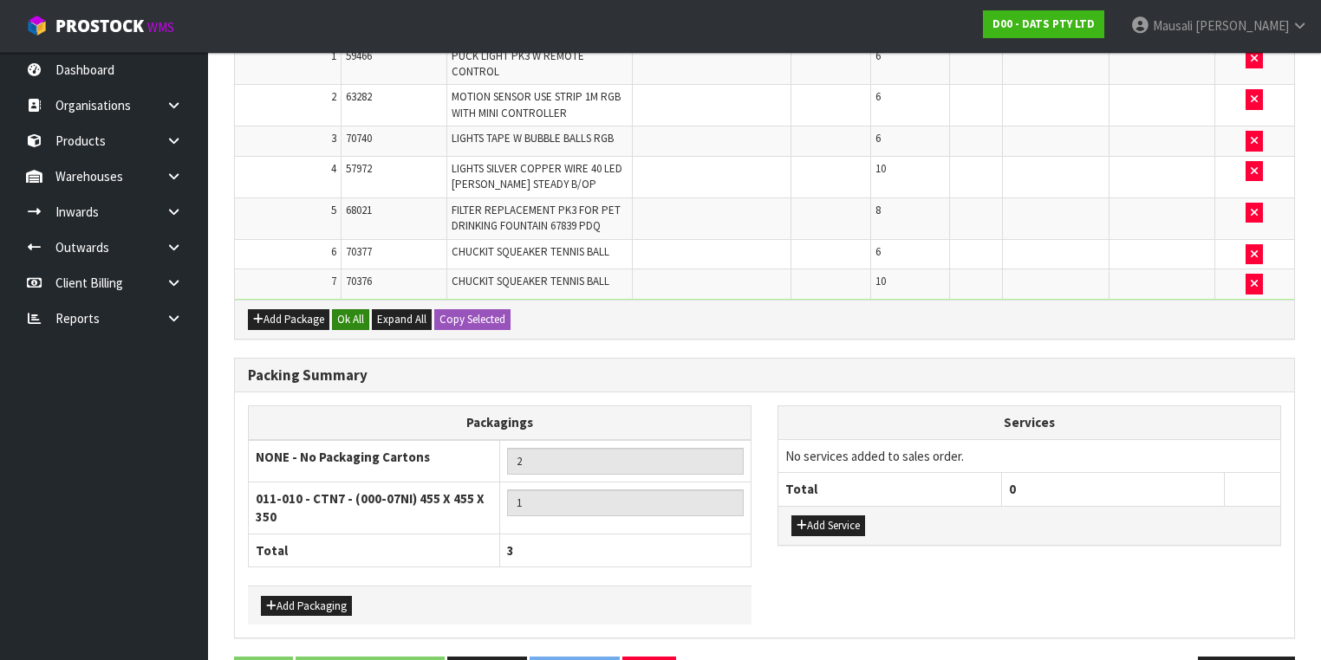
type input "12"
click at [352, 309] on button "Ok All" at bounding box center [350, 319] width 37 height 21
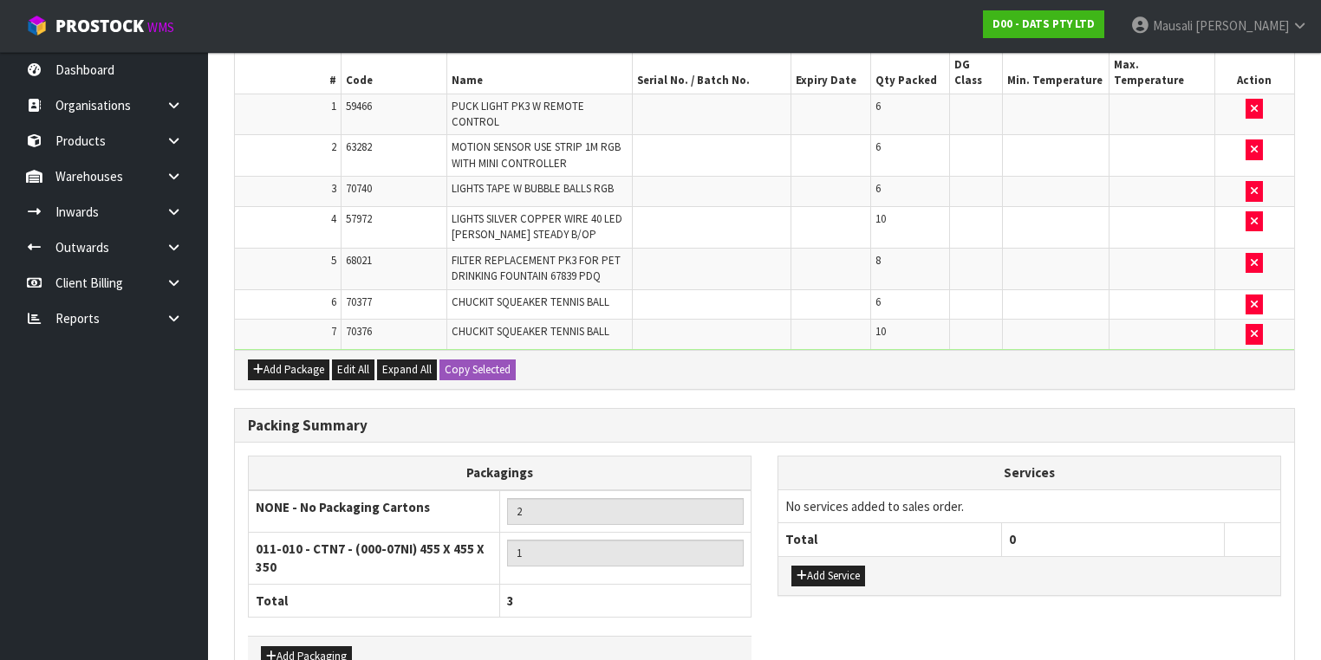
scroll to position [853, 0]
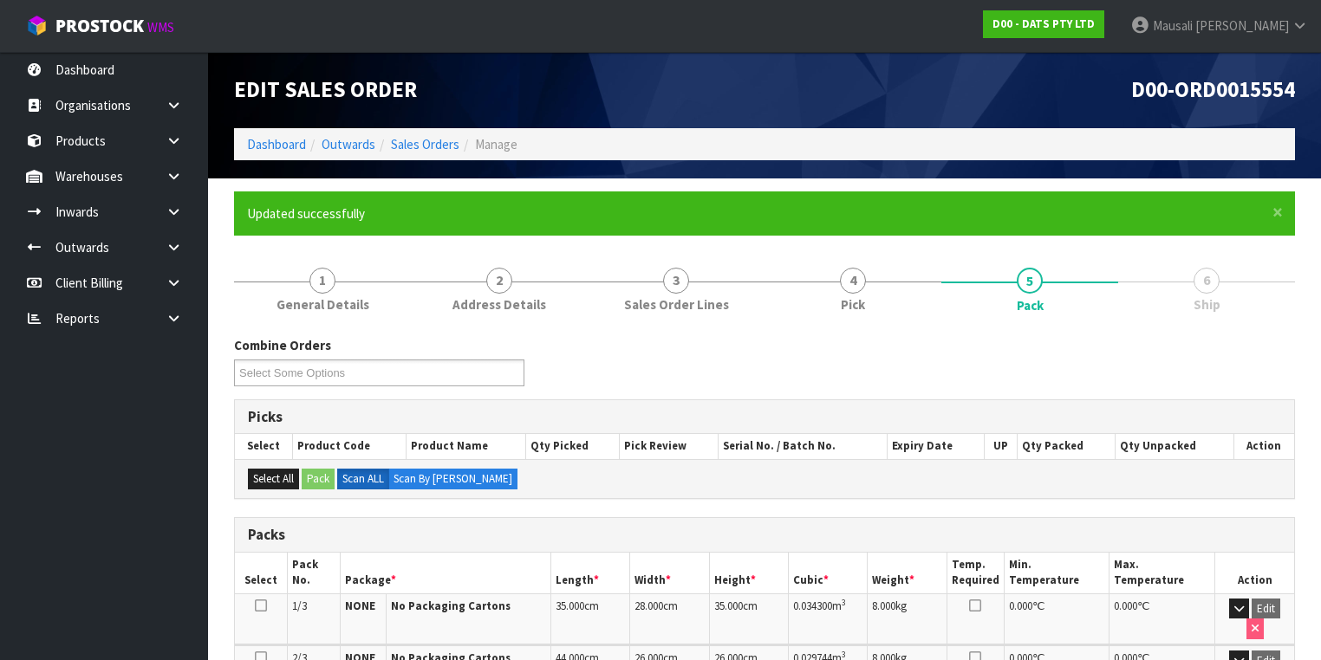
scroll to position [412, 0]
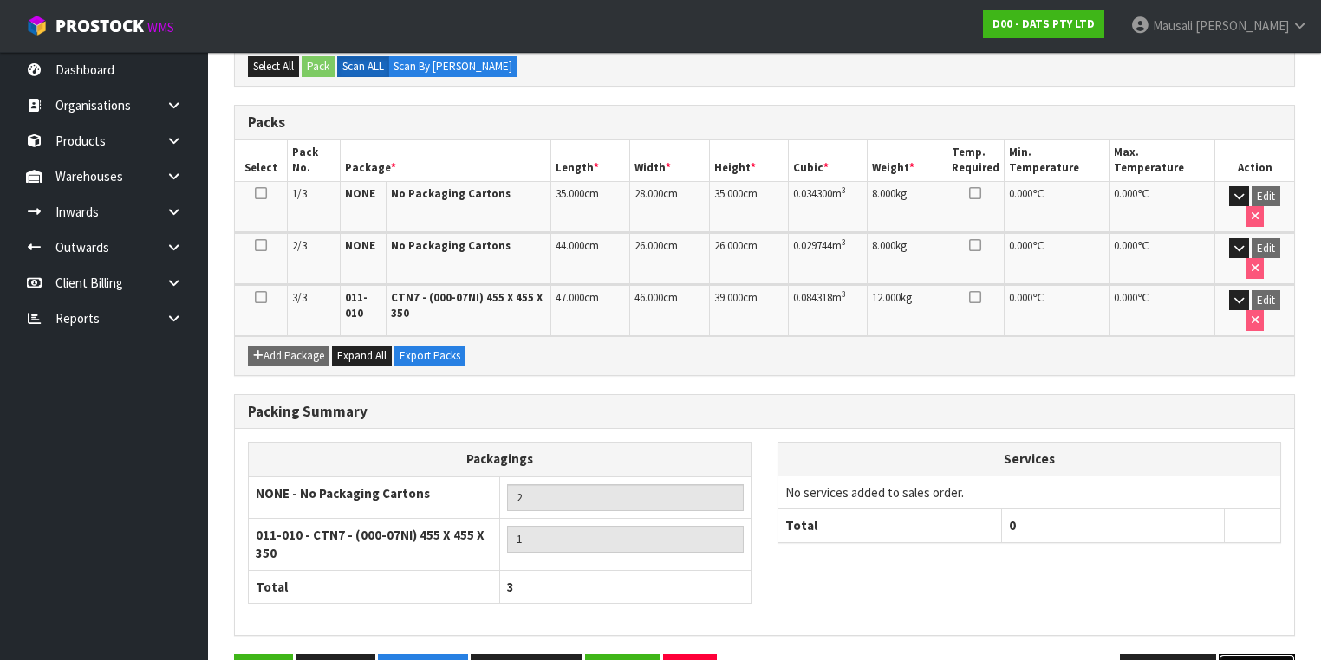
click at [1255, 654] on button "Next" at bounding box center [1256, 672] width 76 height 37
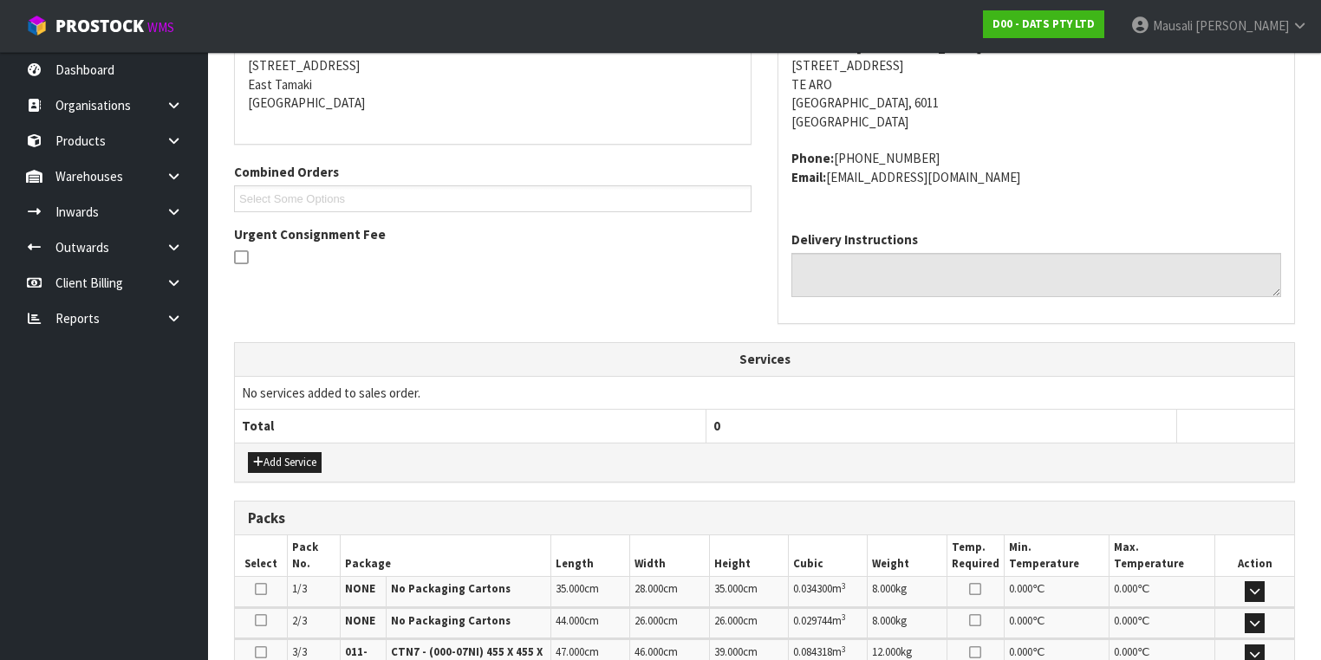
scroll to position [587, 0]
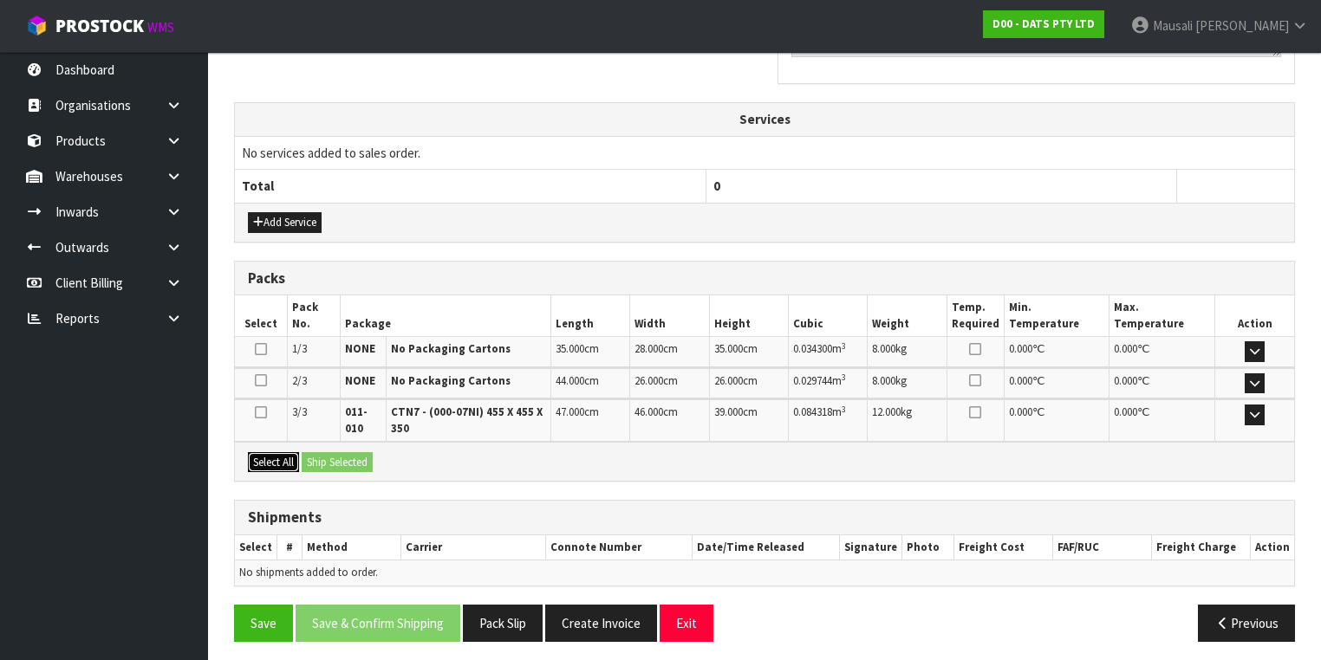
drag, startPoint x: 257, startPoint y: 453, endPoint x: 374, endPoint y: 472, distance: 119.4
click at [273, 458] on button "Select All" at bounding box center [273, 462] width 51 height 21
click at [360, 461] on button "Ship Selected" at bounding box center [337, 462] width 71 height 21
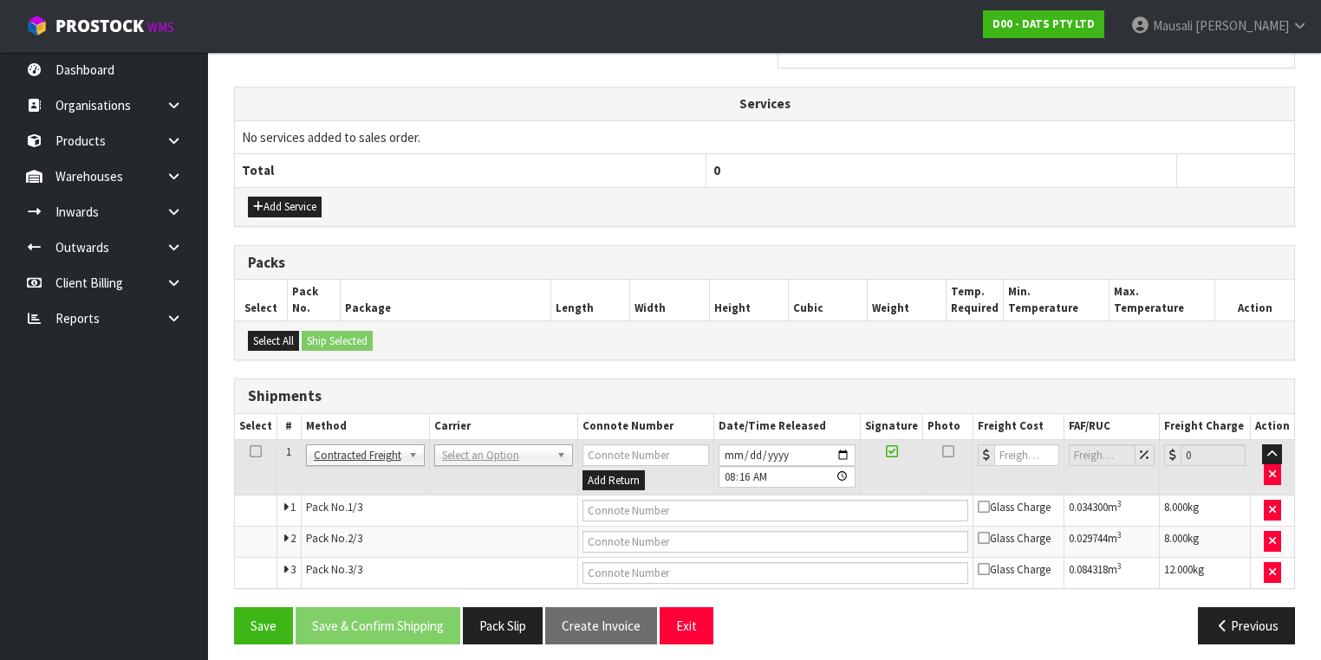
scroll to position [607, 0]
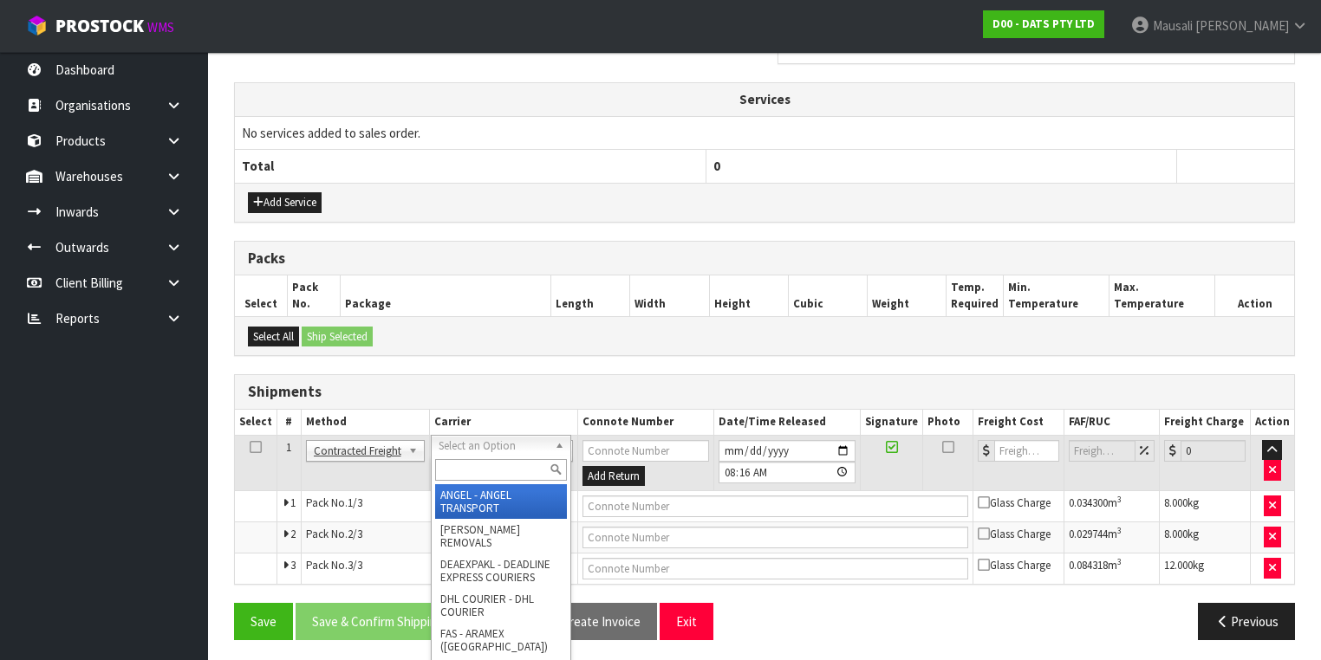
click at [471, 461] on input "text" at bounding box center [501, 470] width 132 height 22
type input "NZP"
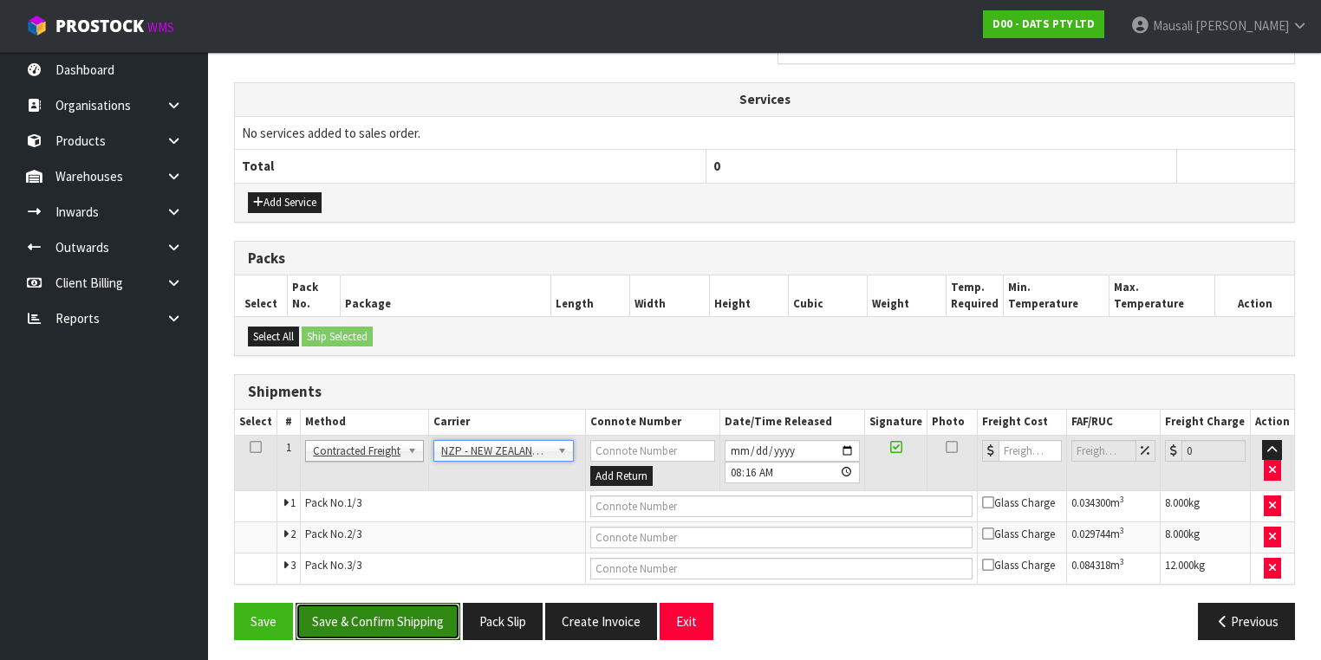
drag, startPoint x: 408, startPoint y: 606, endPoint x: 440, endPoint y: 584, distance: 38.7
click at [412, 603] on button "Save & Confirm Shipping" at bounding box center [377, 621] width 165 height 37
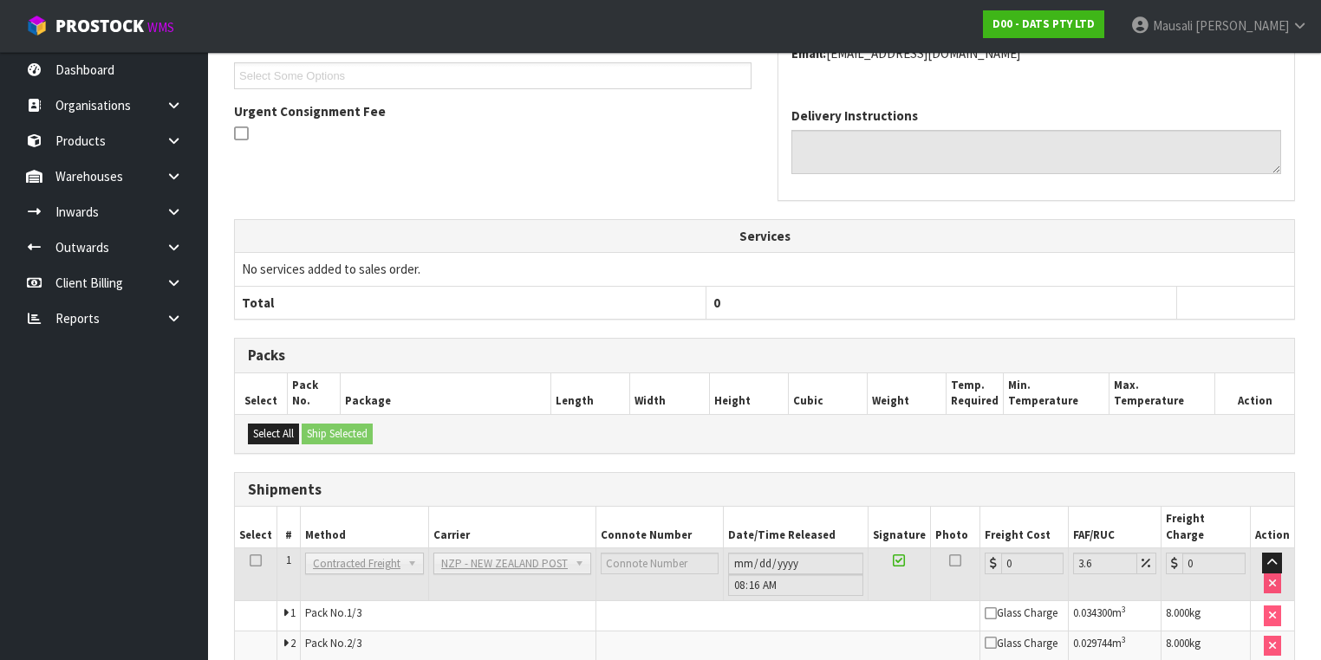
scroll to position [579, 0]
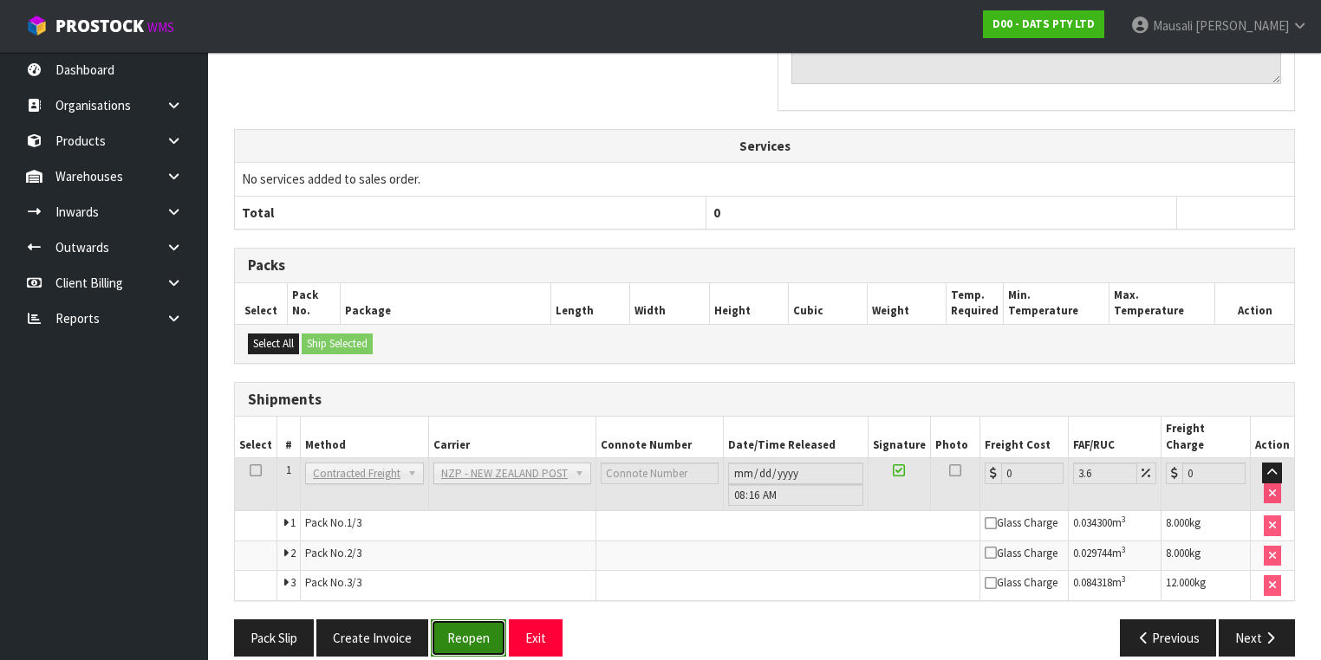
click at [471, 620] on button "Reopen" at bounding box center [468, 638] width 75 height 37
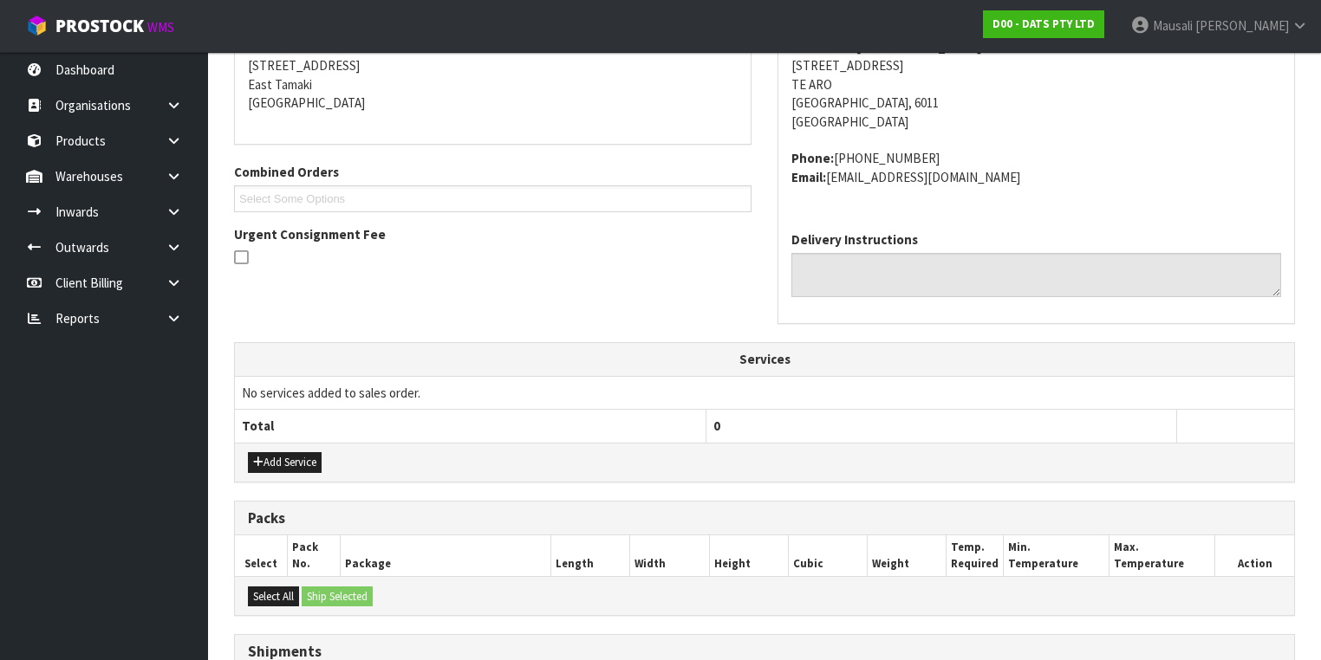
scroll to position [622, 0]
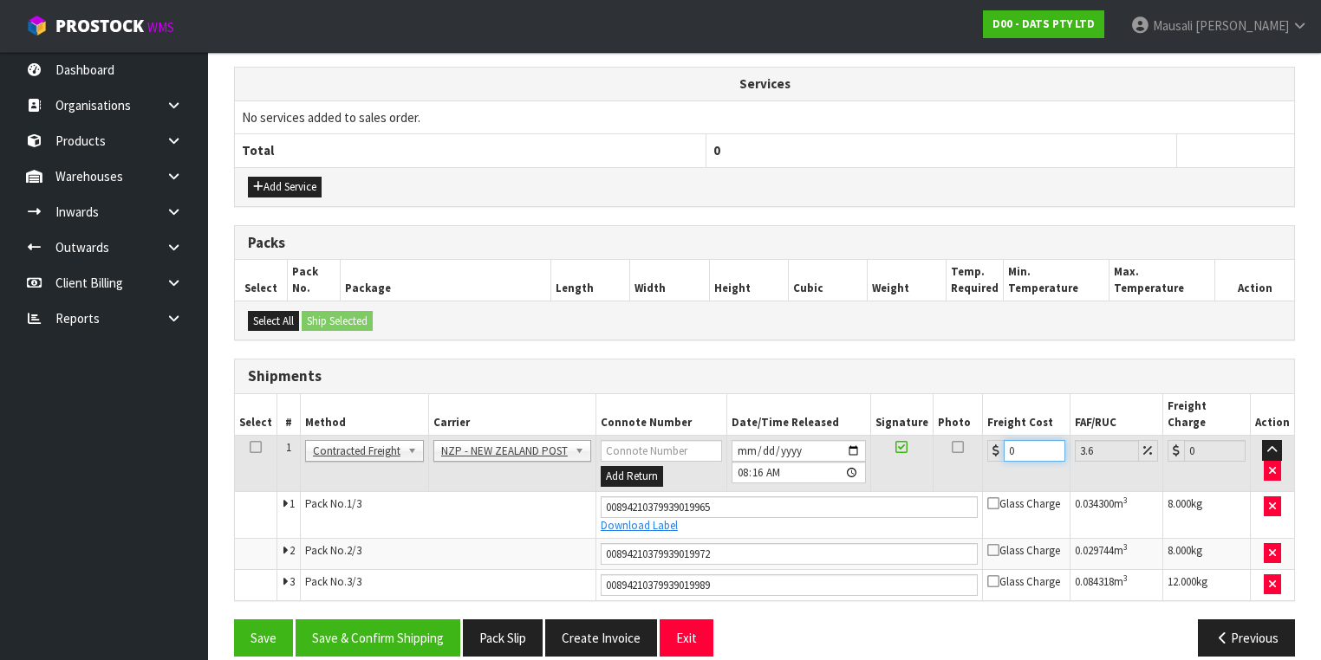
drag, startPoint x: 1021, startPoint y: 423, endPoint x: 982, endPoint y: 433, distance: 40.4
click at [987, 440] on div "0" at bounding box center [1026, 451] width 78 height 22
type input "3"
type input "3.11"
type input "31"
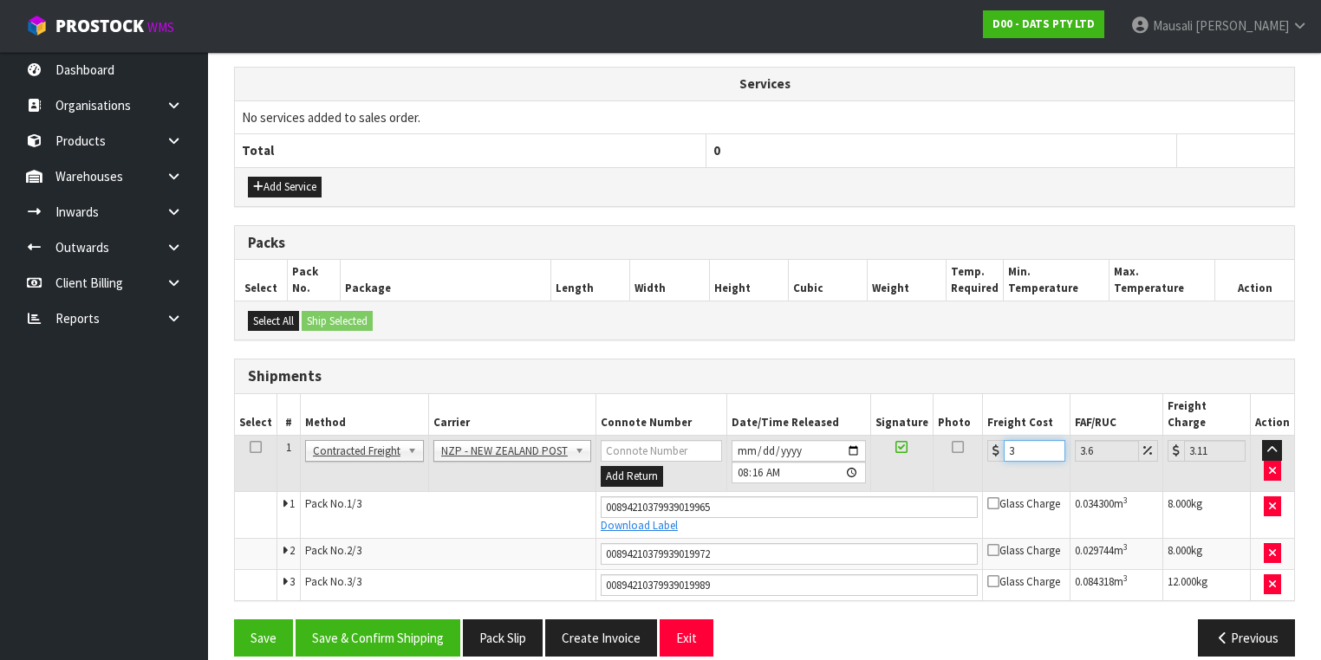
type input "32.12"
type input "31.04"
type input "32.16"
type input "31.04"
click at [398, 620] on button "Save & Confirm Shipping" at bounding box center [377, 638] width 165 height 37
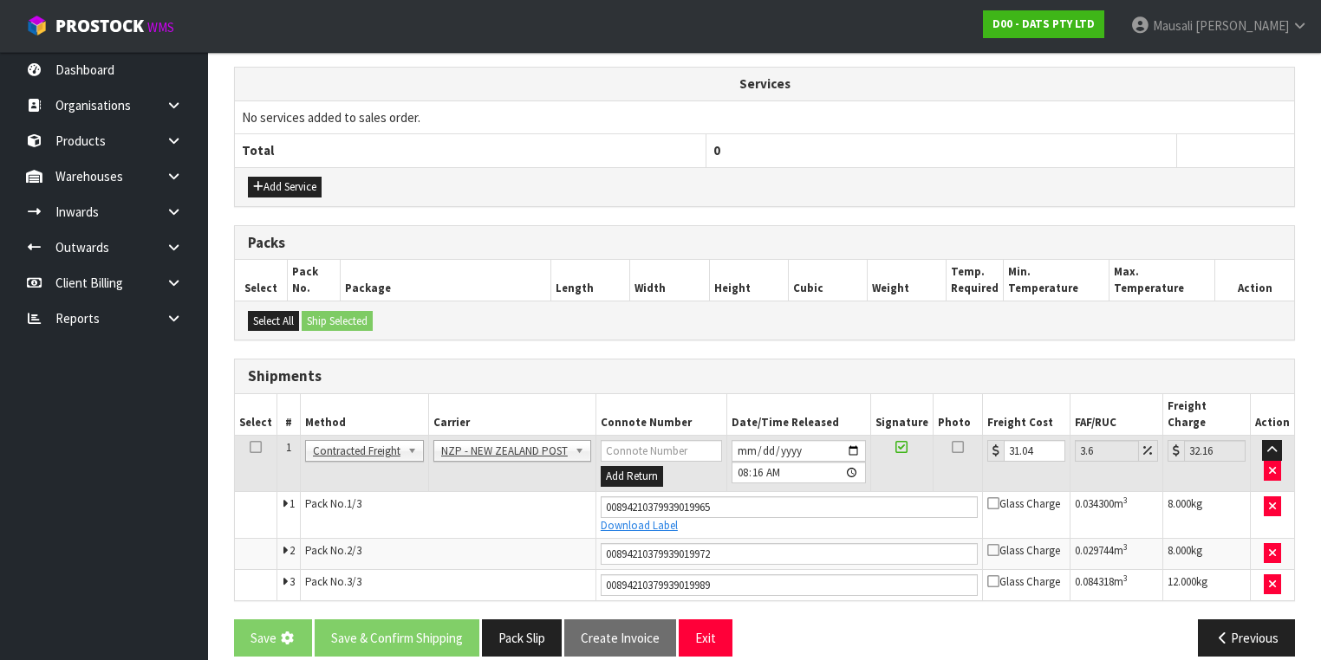
scroll to position [0, 0]
